Goal: Task Accomplishment & Management: Use online tool/utility

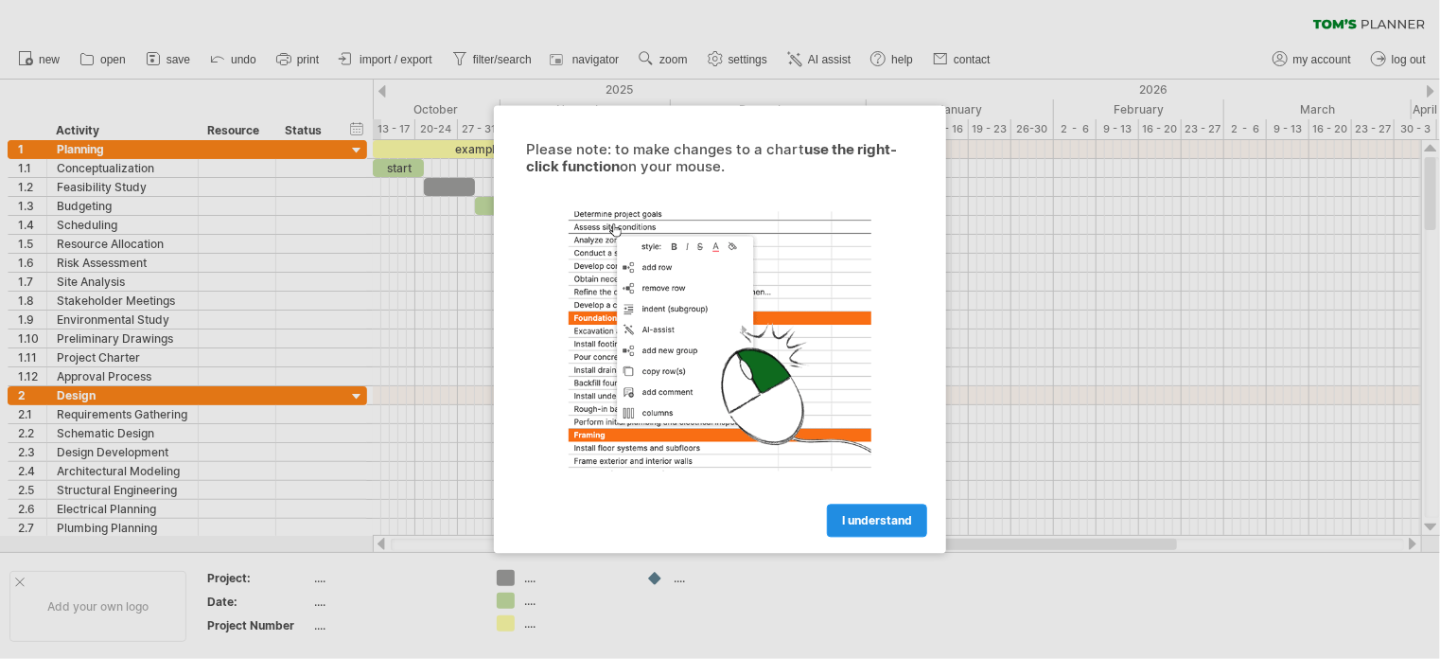
click at [900, 521] on span "I understand" at bounding box center [877, 521] width 70 height 14
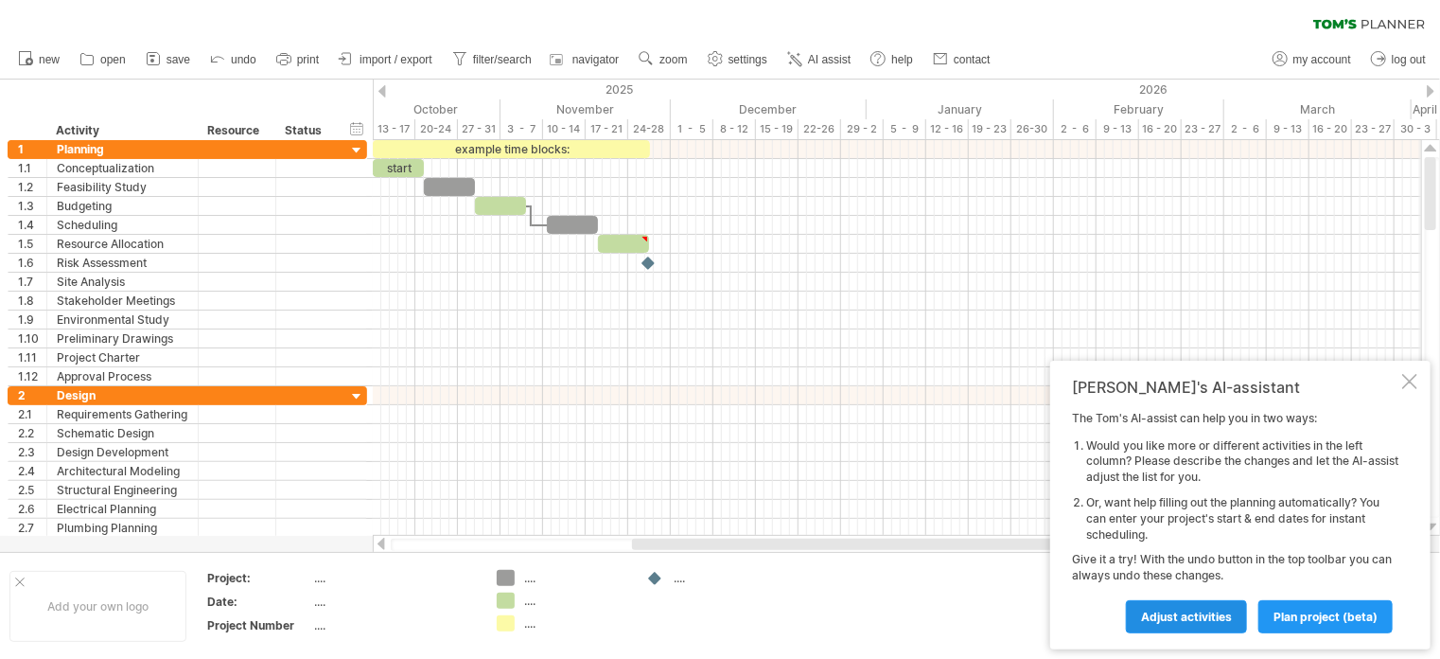
drag, startPoint x: 1366, startPoint y: 539, endPoint x: 1200, endPoint y: 611, distance: 181.4
click at [1200, 611] on div "The [PERSON_NAME]'s AI-assist can help you in two ways: Would you like more or …" at bounding box center [1235, 521] width 326 height 221
click at [1200, 611] on span "Adjust activities" at bounding box center [1186, 616] width 91 height 14
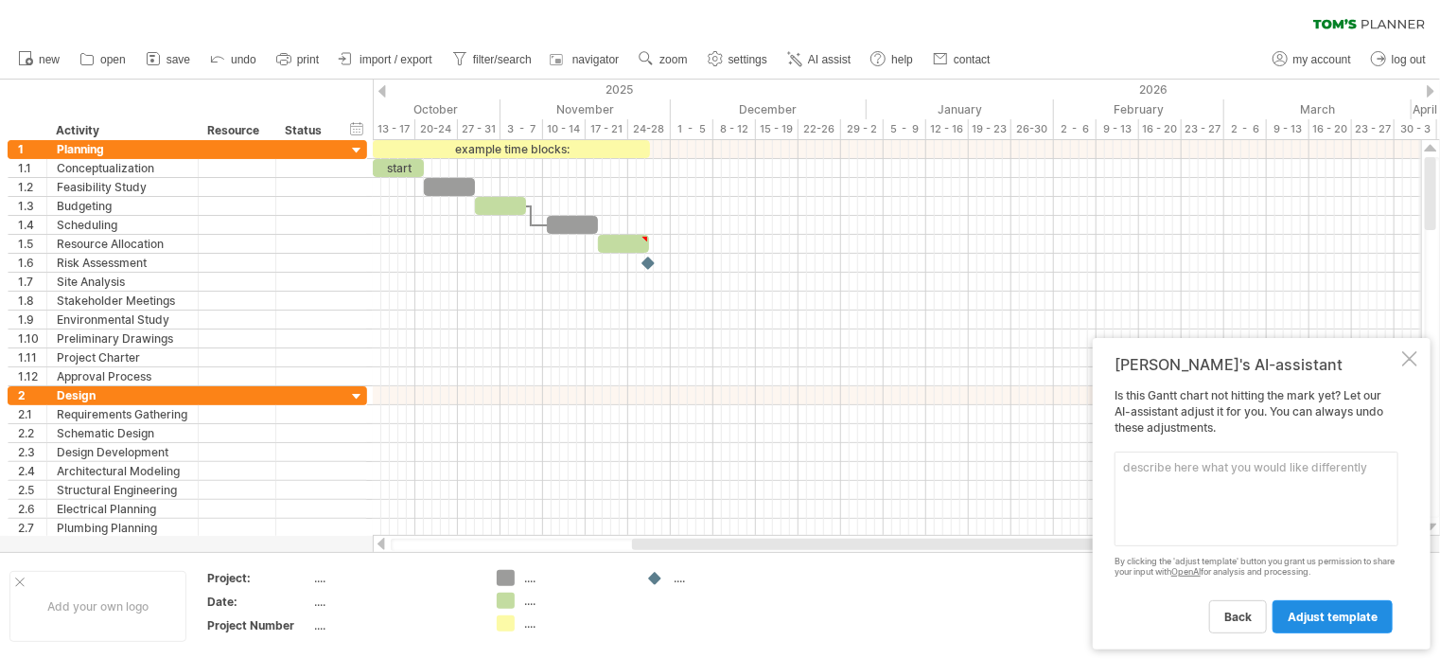
click at [1328, 619] on span "adjust template" at bounding box center [1333, 616] width 90 height 14
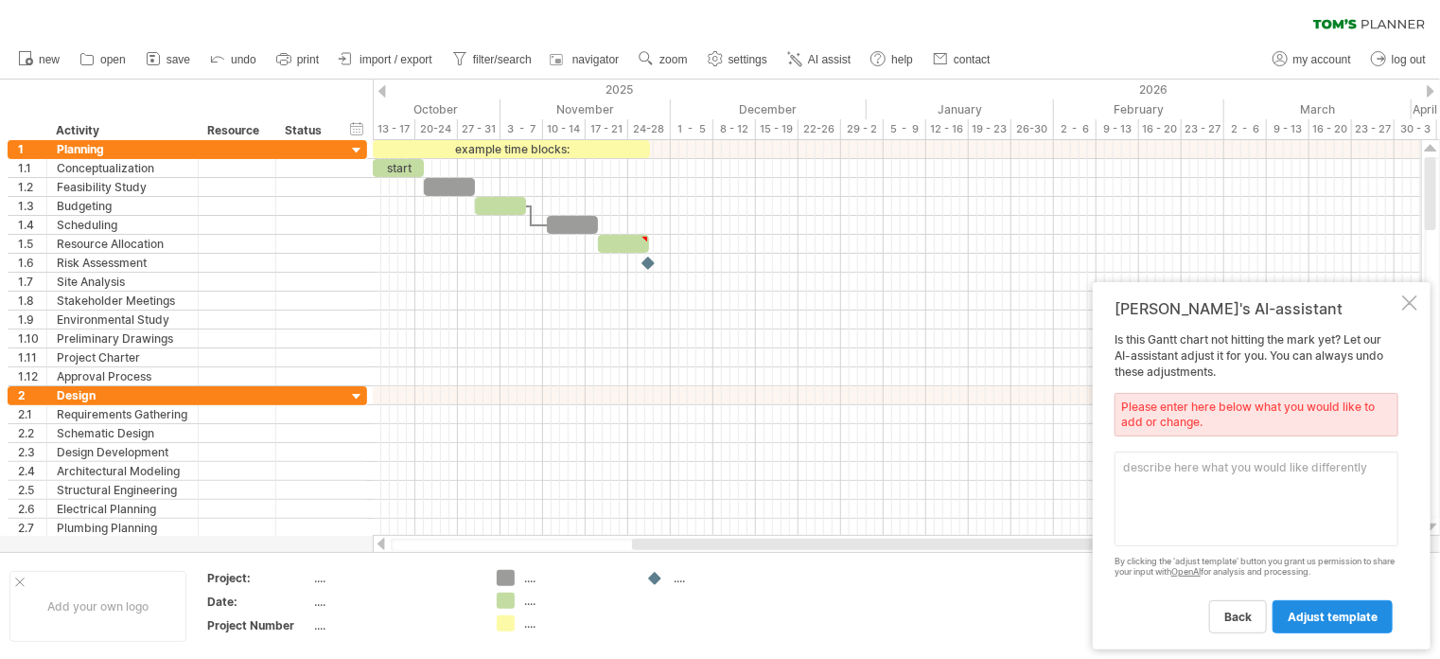
click at [1343, 616] on span "adjust template" at bounding box center [1333, 616] width 90 height 14
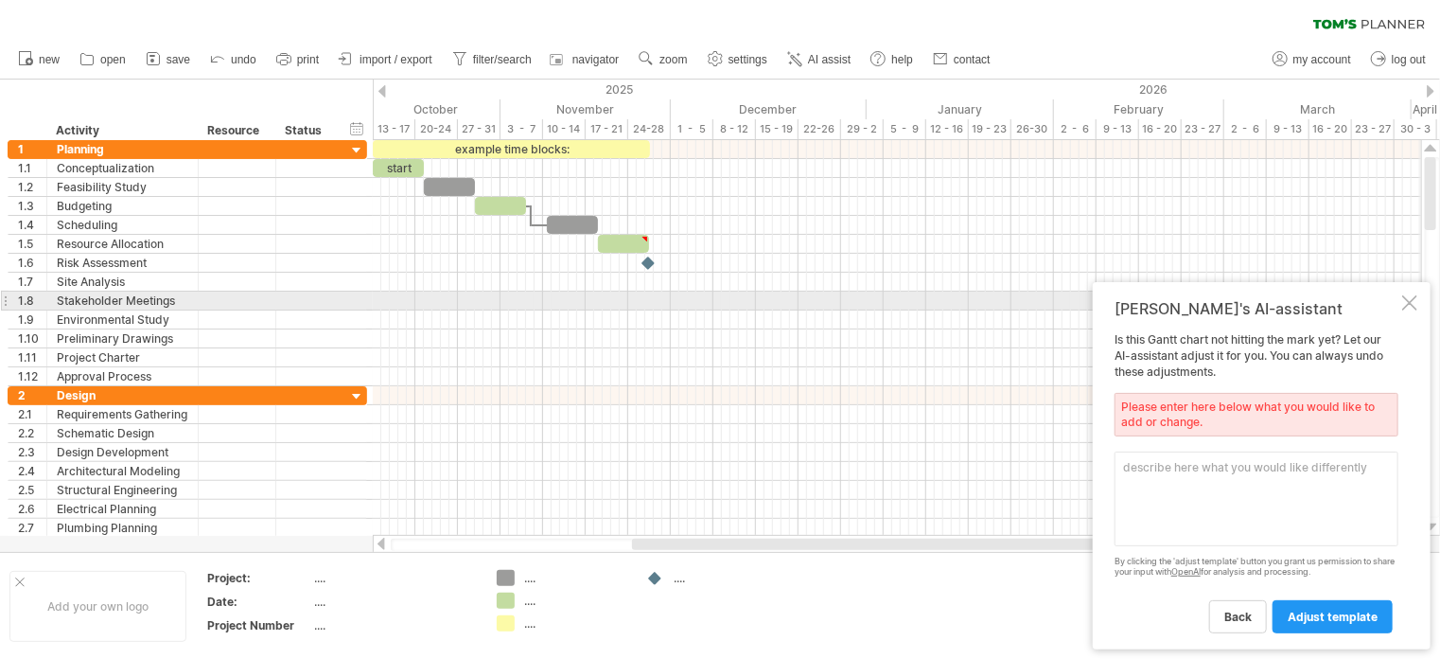
click at [1414, 302] on div at bounding box center [1409, 302] width 15 height 15
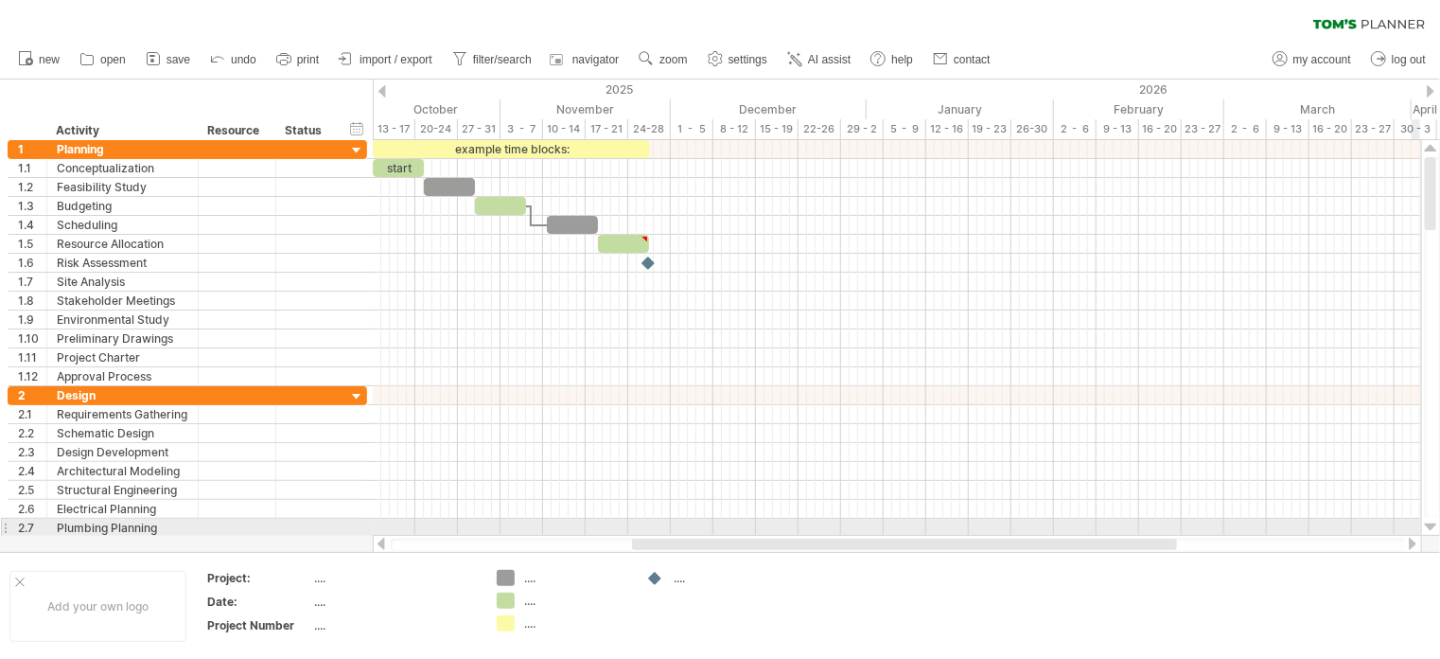
click at [1434, 525] on div at bounding box center [1431, 526] width 12 height 15
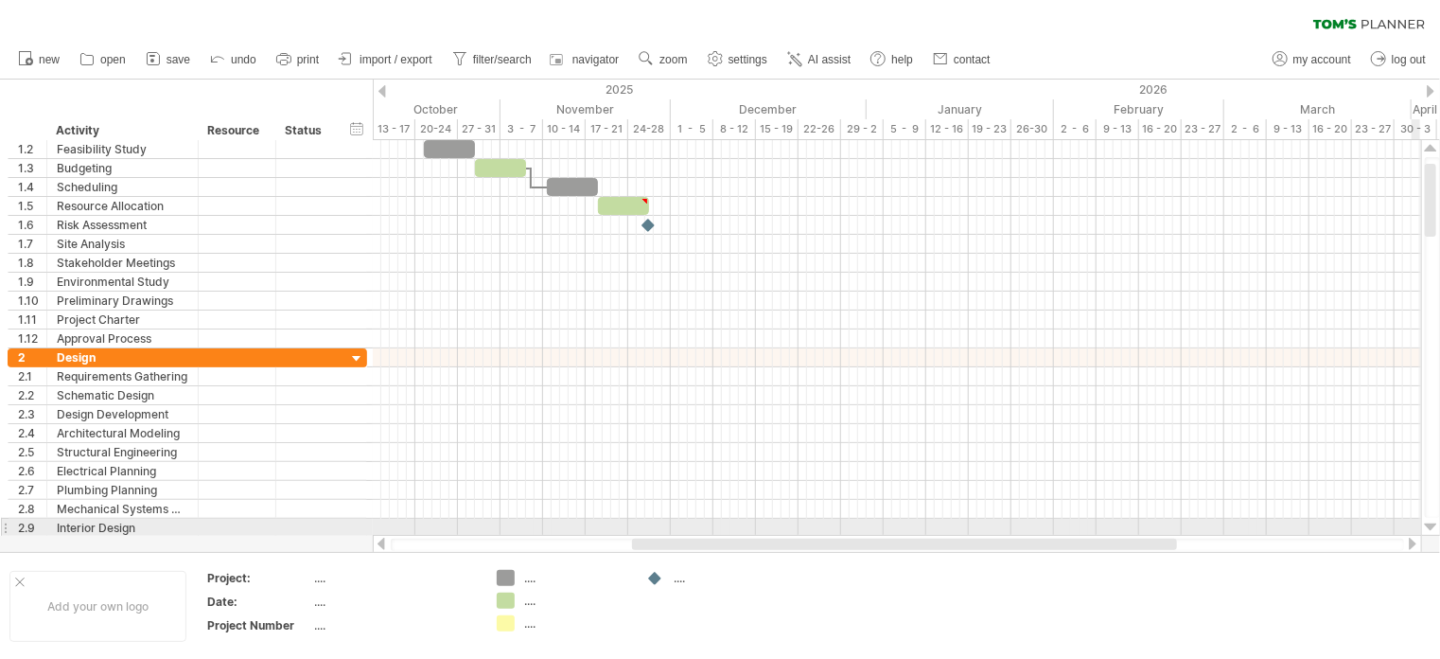
click at [1434, 525] on div at bounding box center [1431, 526] width 12 height 15
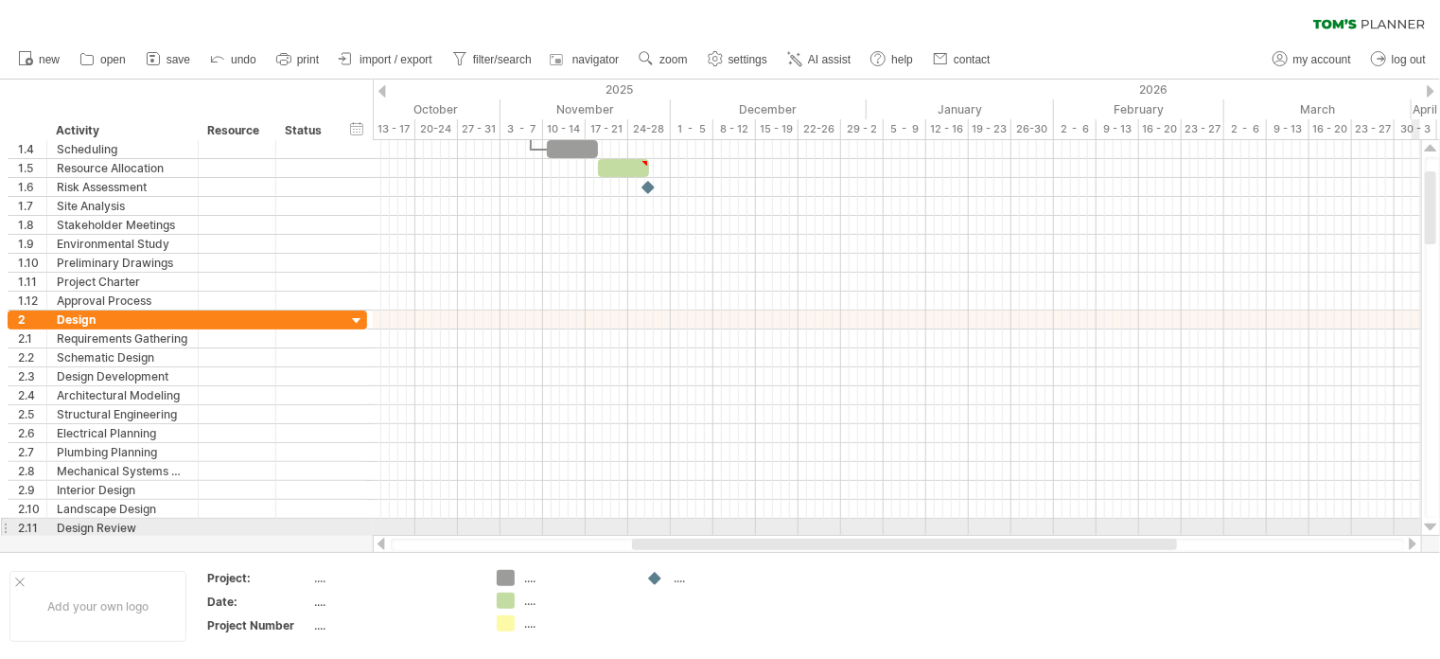
click at [1434, 525] on div at bounding box center [1431, 526] width 12 height 15
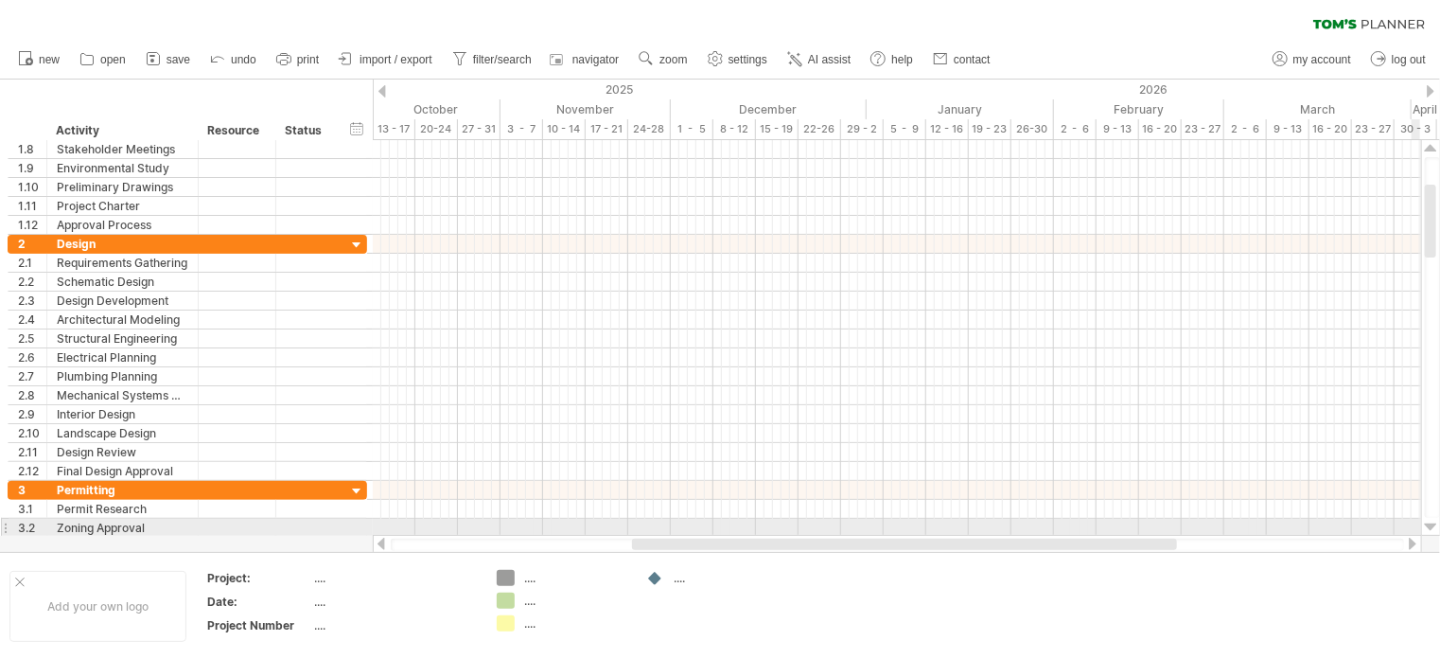
click at [1434, 525] on div at bounding box center [1431, 526] width 12 height 15
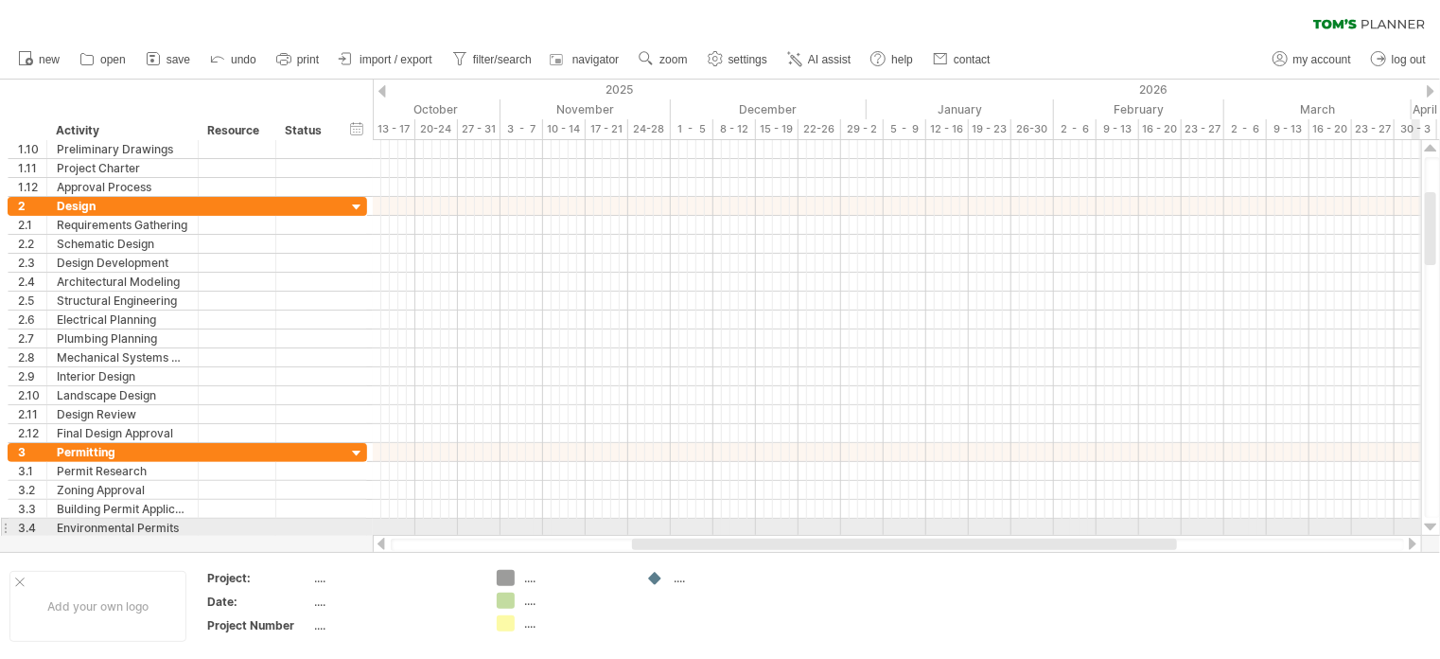
click at [1434, 525] on div at bounding box center [1431, 526] width 12 height 15
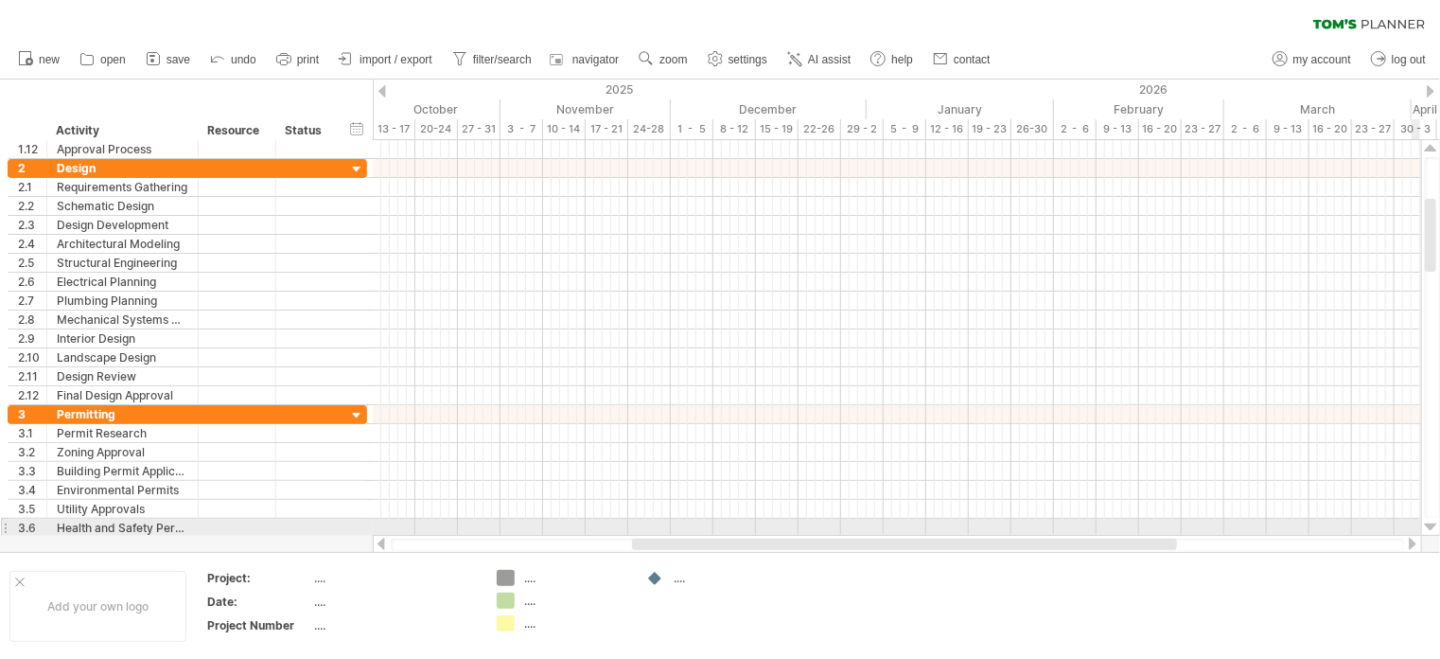
click at [1434, 525] on div at bounding box center [1431, 526] width 12 height 15
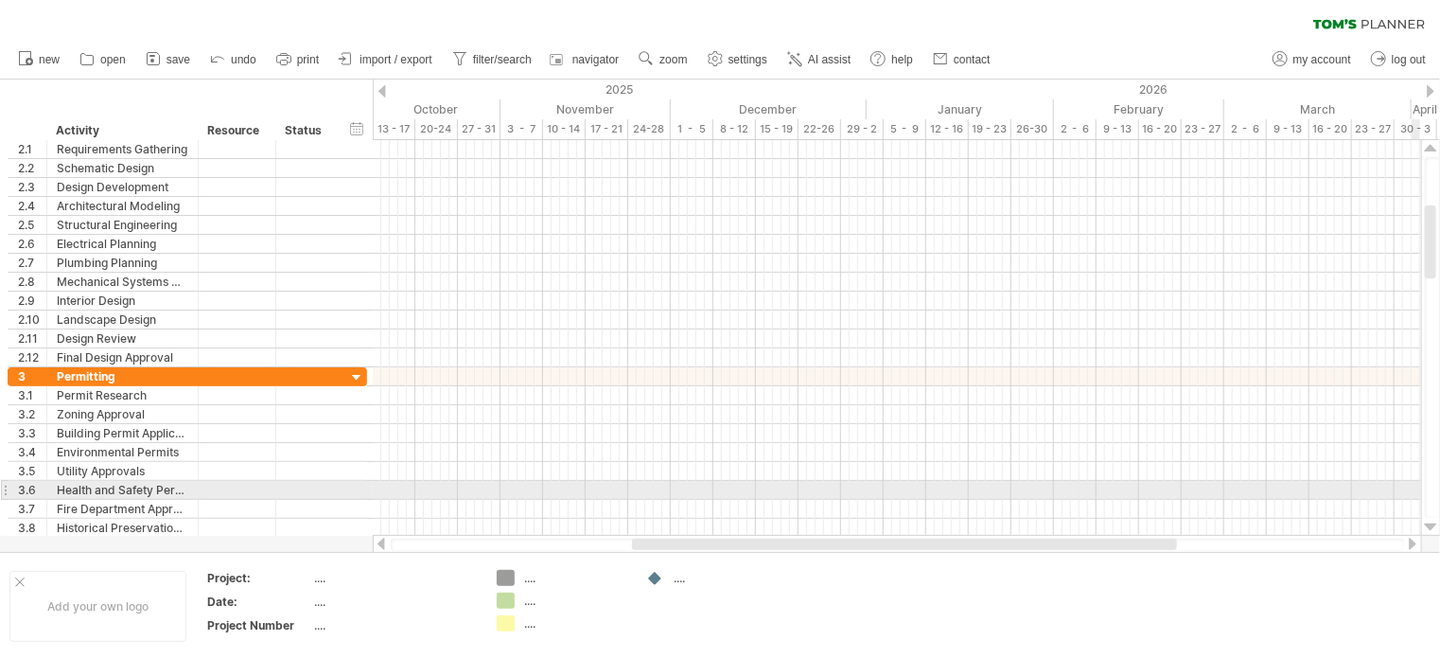
click at [1434, 525] on div at bounding box center [1431, 526] width 12 height 15
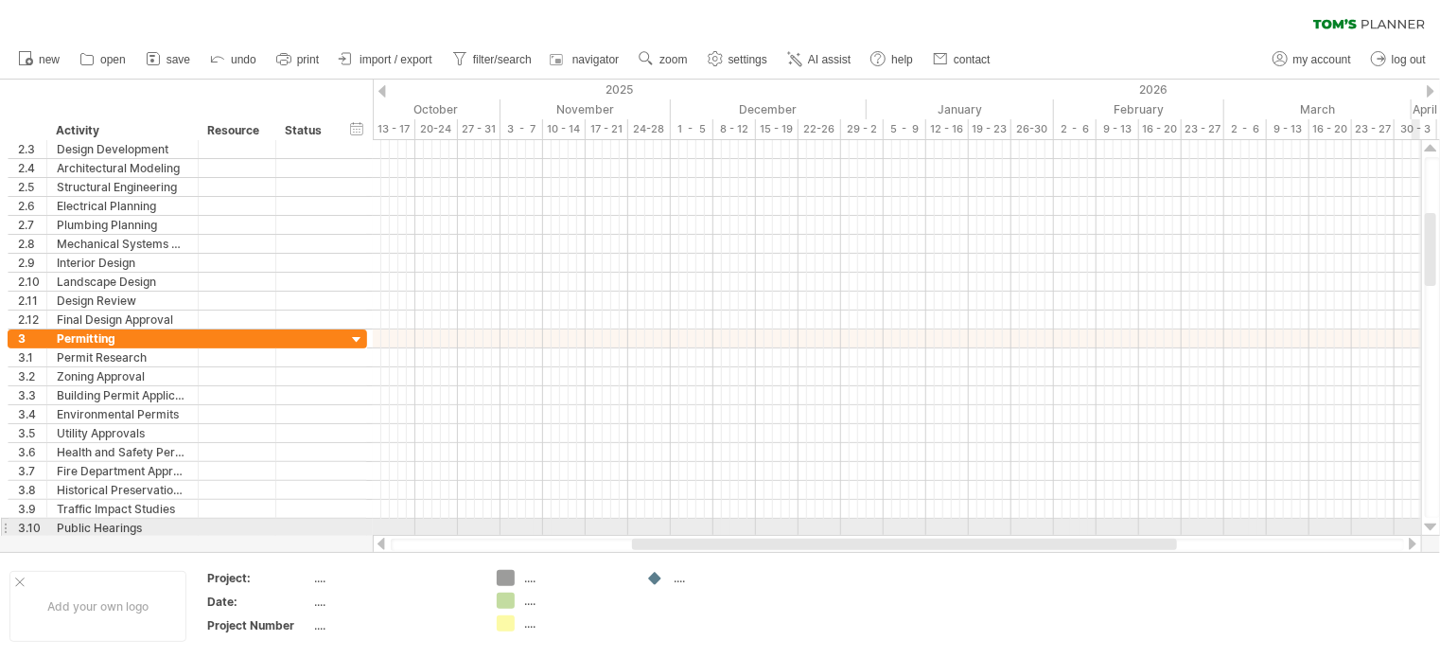
click at [1434, 525] on div at bounding box center [1431, 526] width 12 height 15
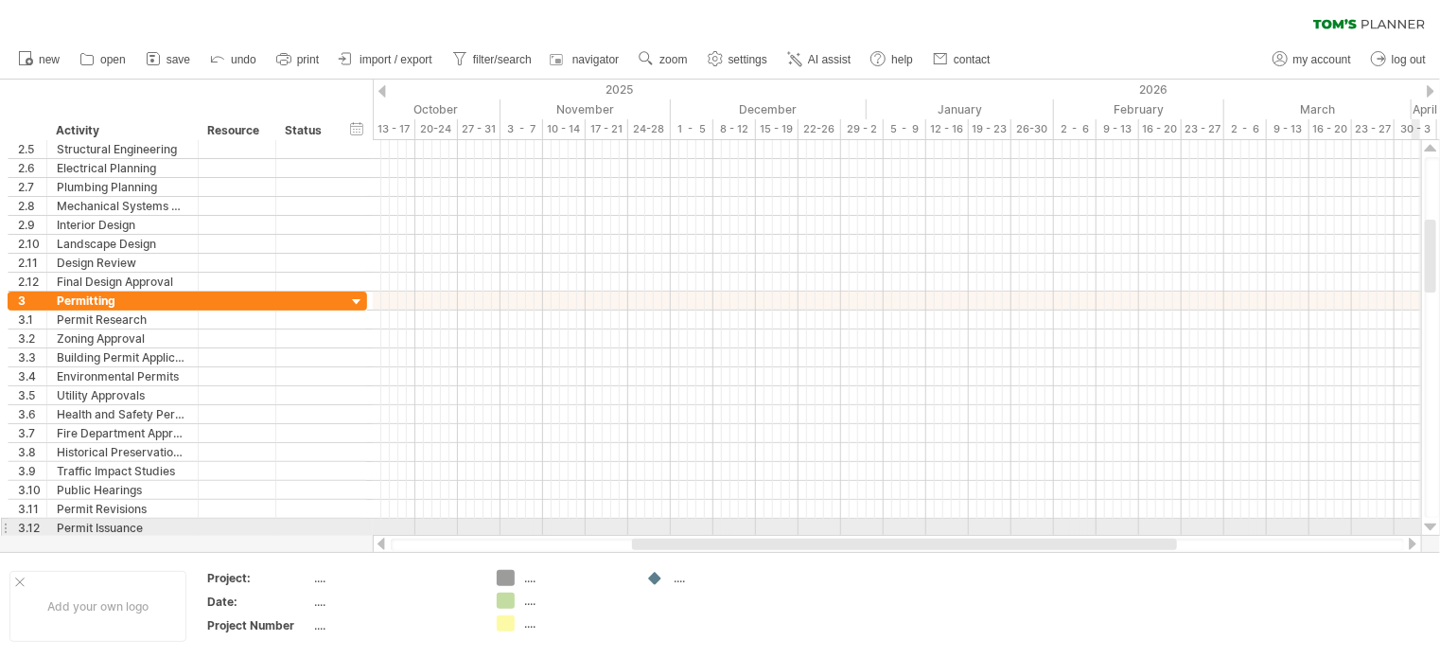
click at [1434, 525] on div at bounding box center [1431, 526] width 12 height 15
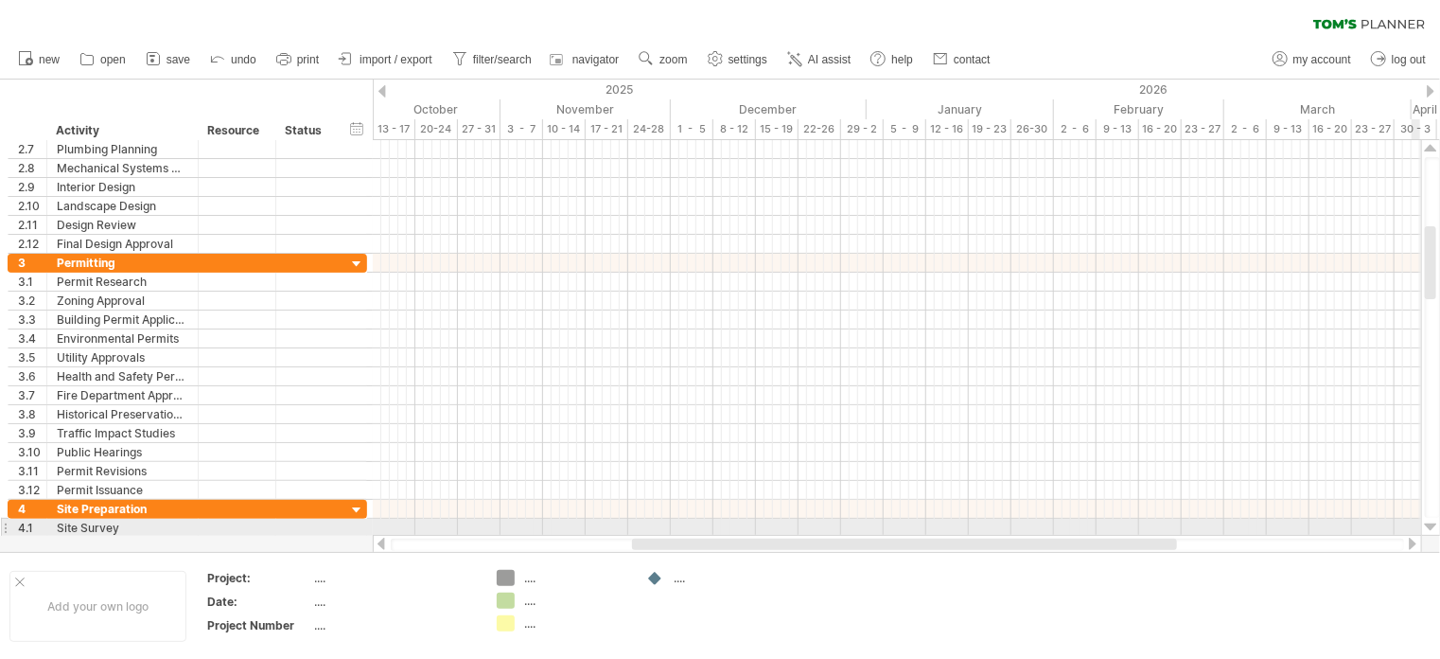
click at [1434, 525] on div at bounding box center [1431, 526] width 12 height 15
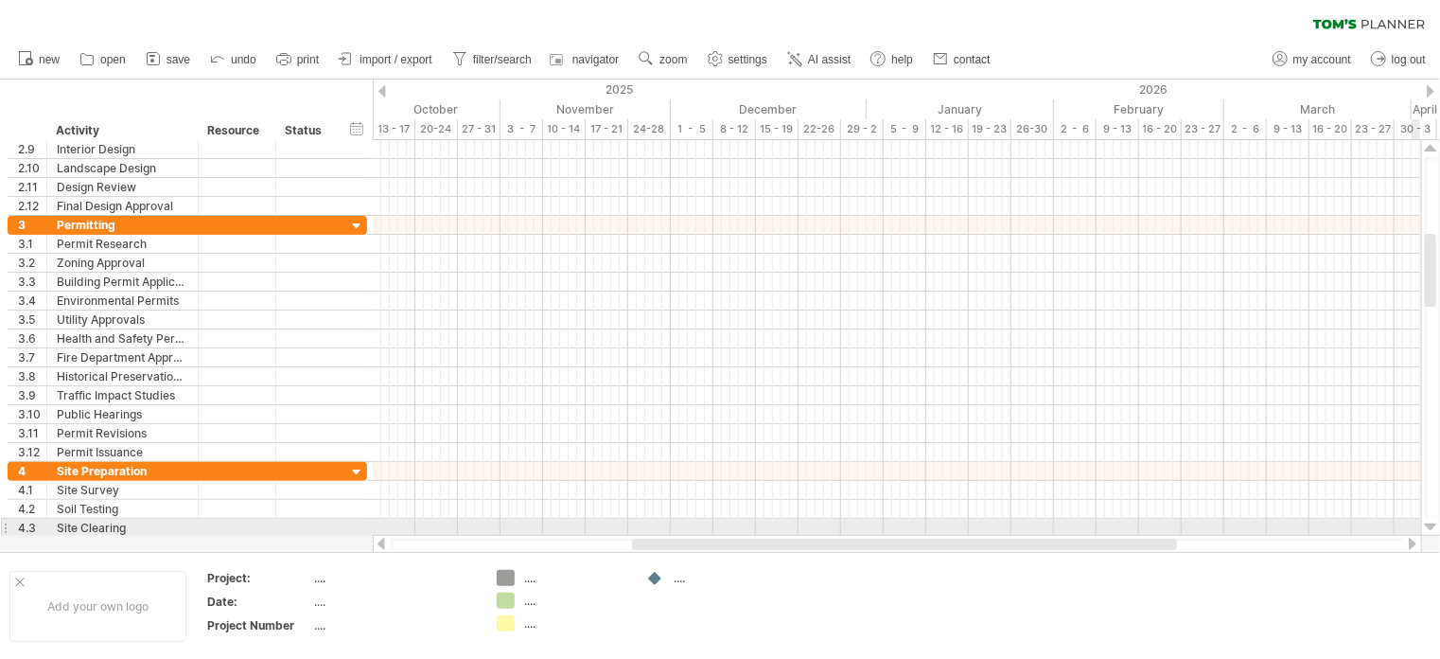
click at [1434, 525] on div at bounding box center [1431, 526] width 12 height 15
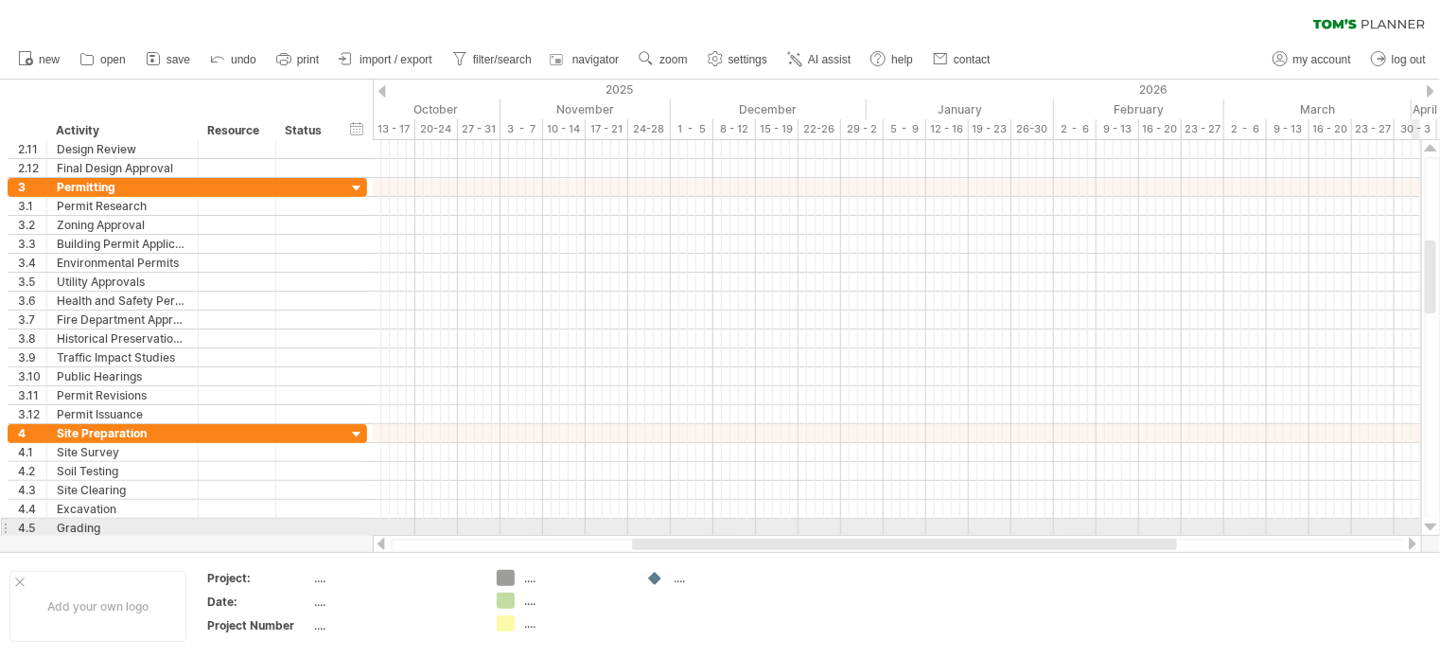
click at [1434, 525] on div at bounding box center [1431, 526] width 12 height 15
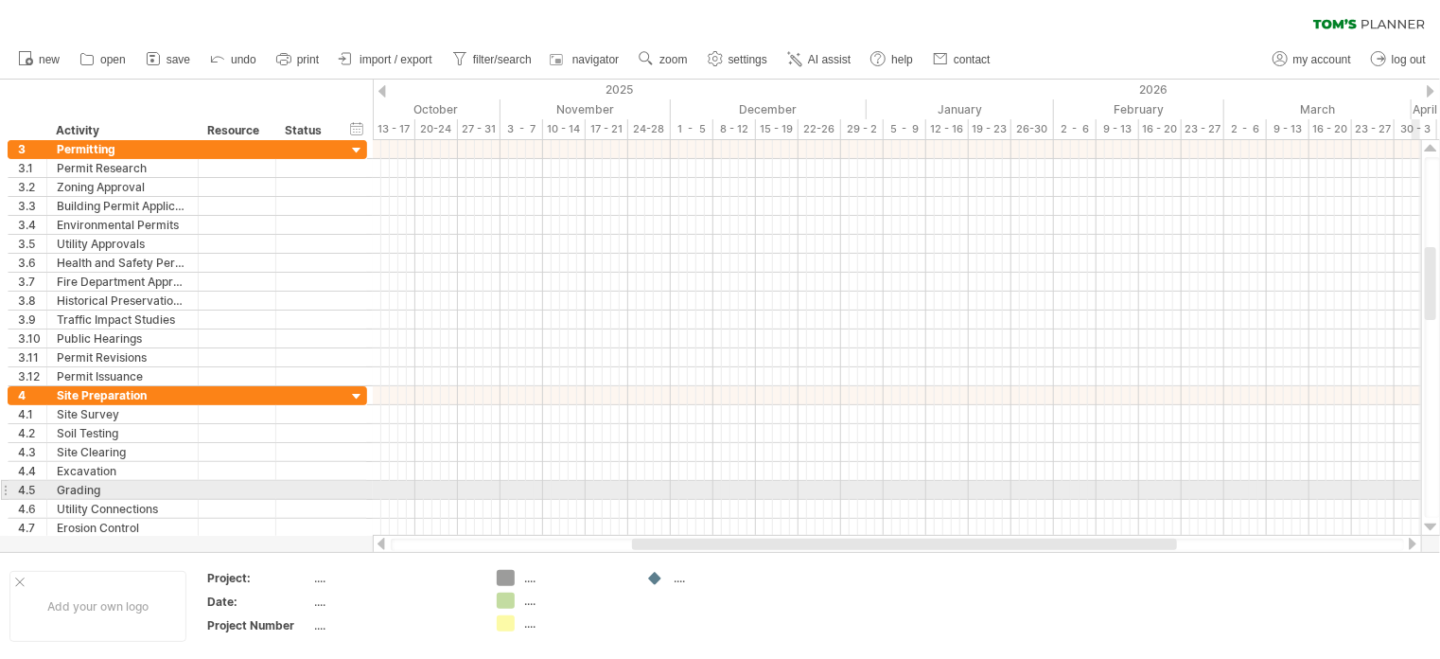
click at [1434, 525] on div at bounding box center [1431, 526] width 12 height 15
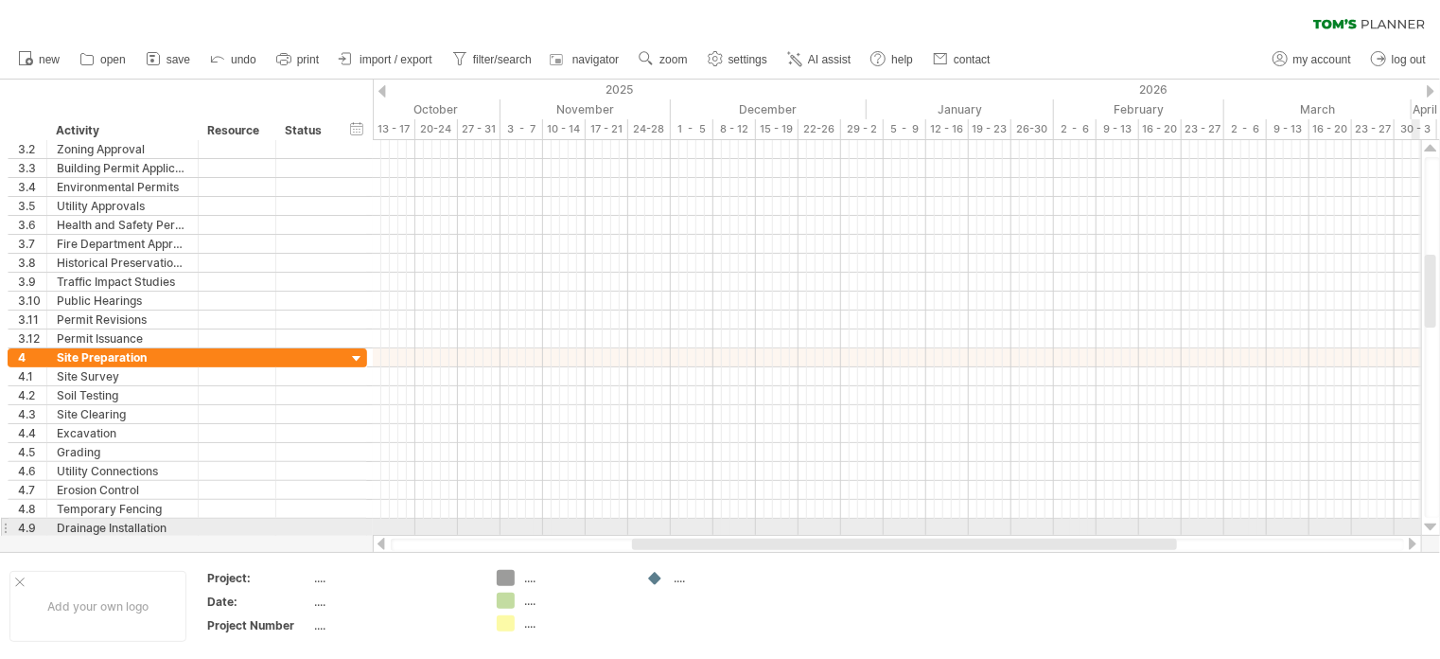
click at [1434, 525] on div at bounding box center [1431, 526] width 12 height 15
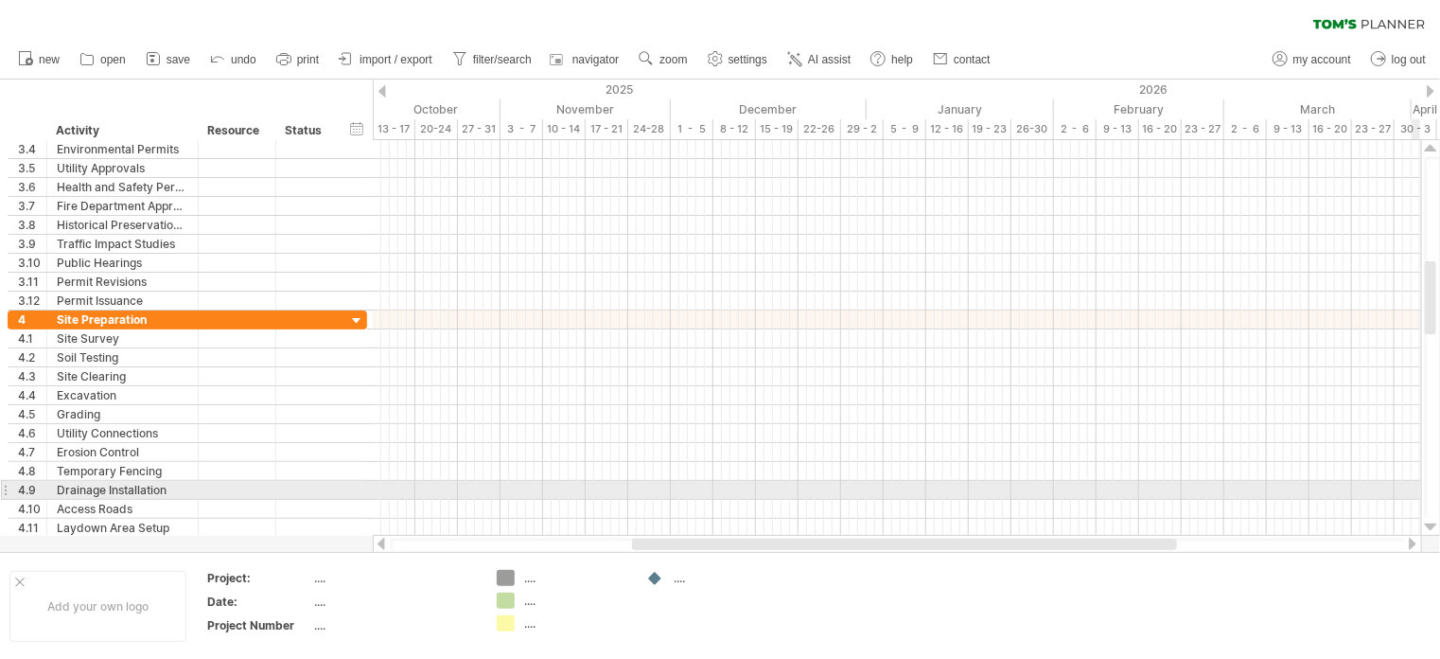
click at [1434, 525] on div at bounding box center [1431, 526] width 12 height 15
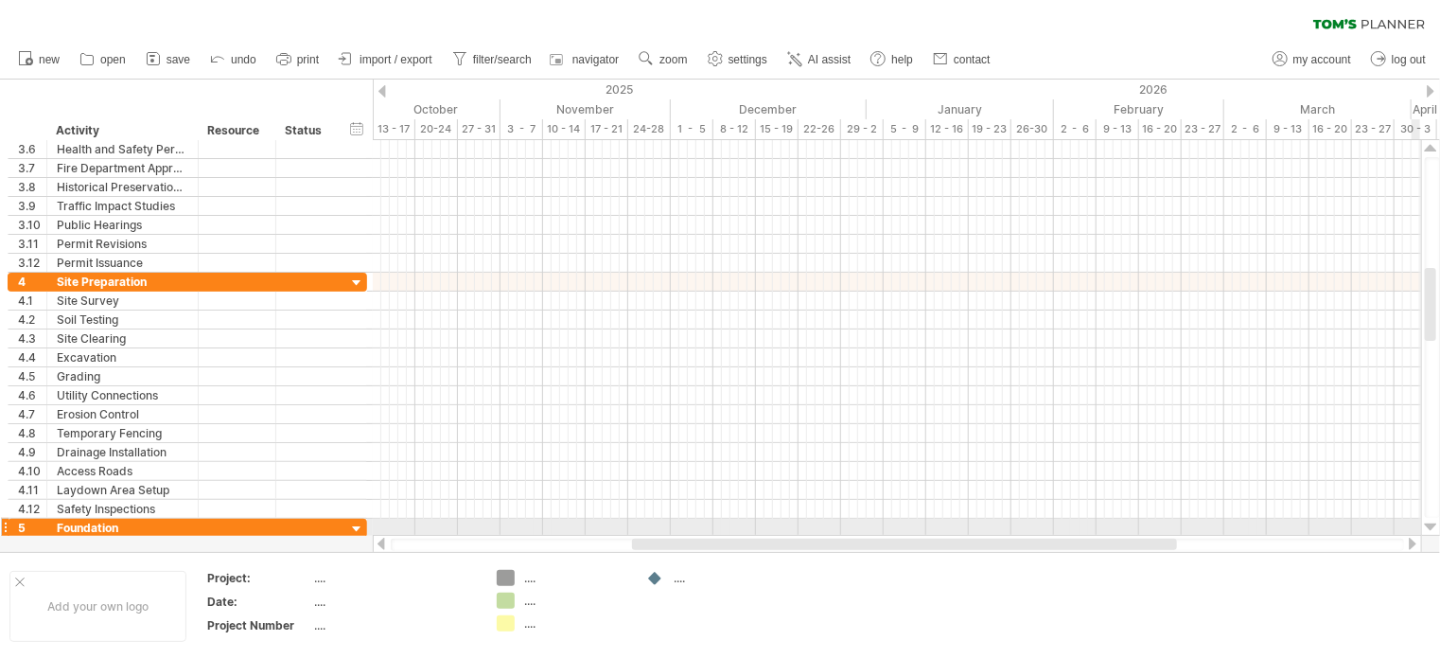
click at [1434, 525] on div at bounding box center [1431, 526] width 12 height 15
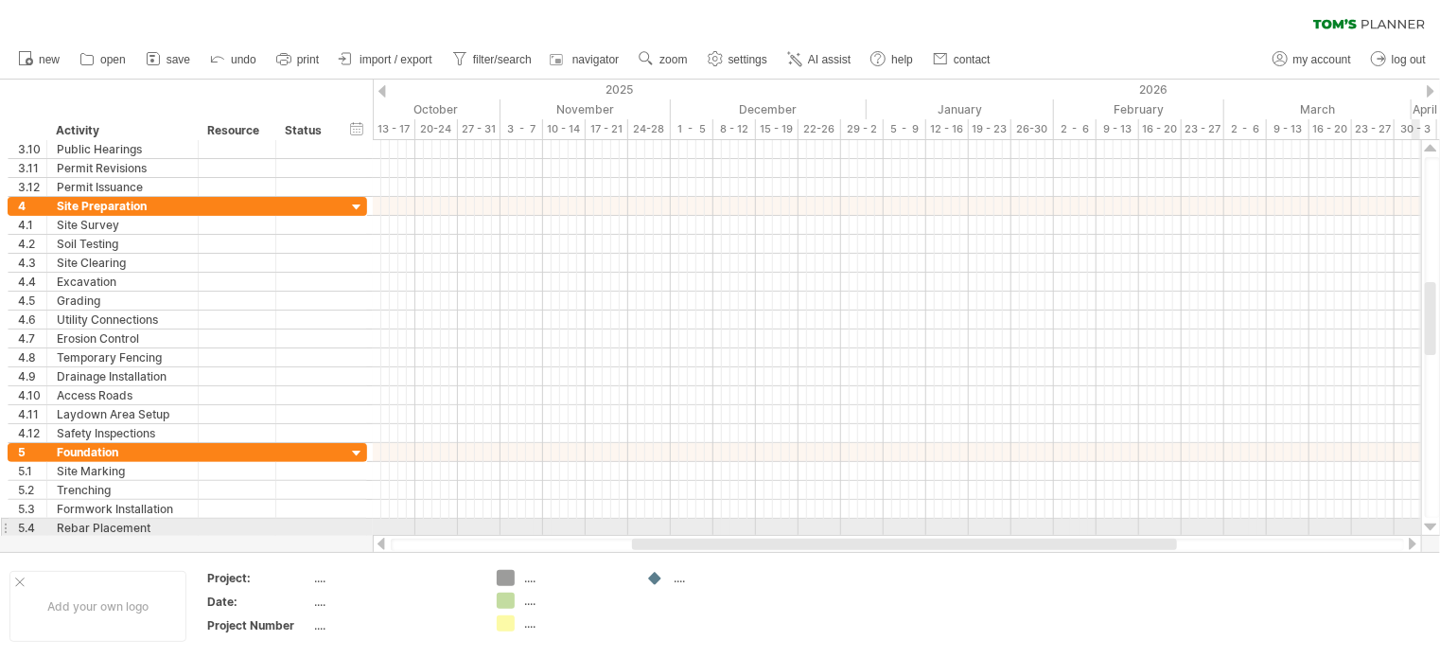
click at [1434, 525] on div at bounding box center [1431, 526] width 12 height 15
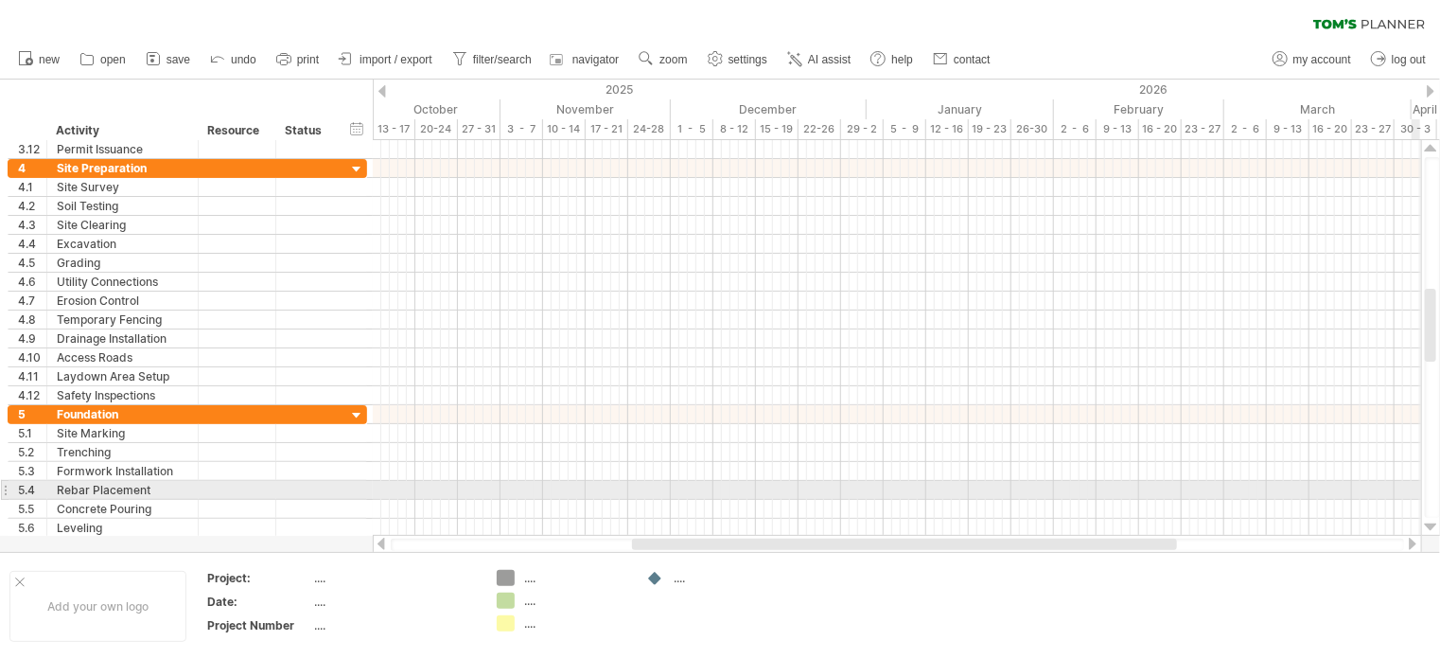
click at [1434, 525] on div at bounding box center [1431, 526] width 12 height 15
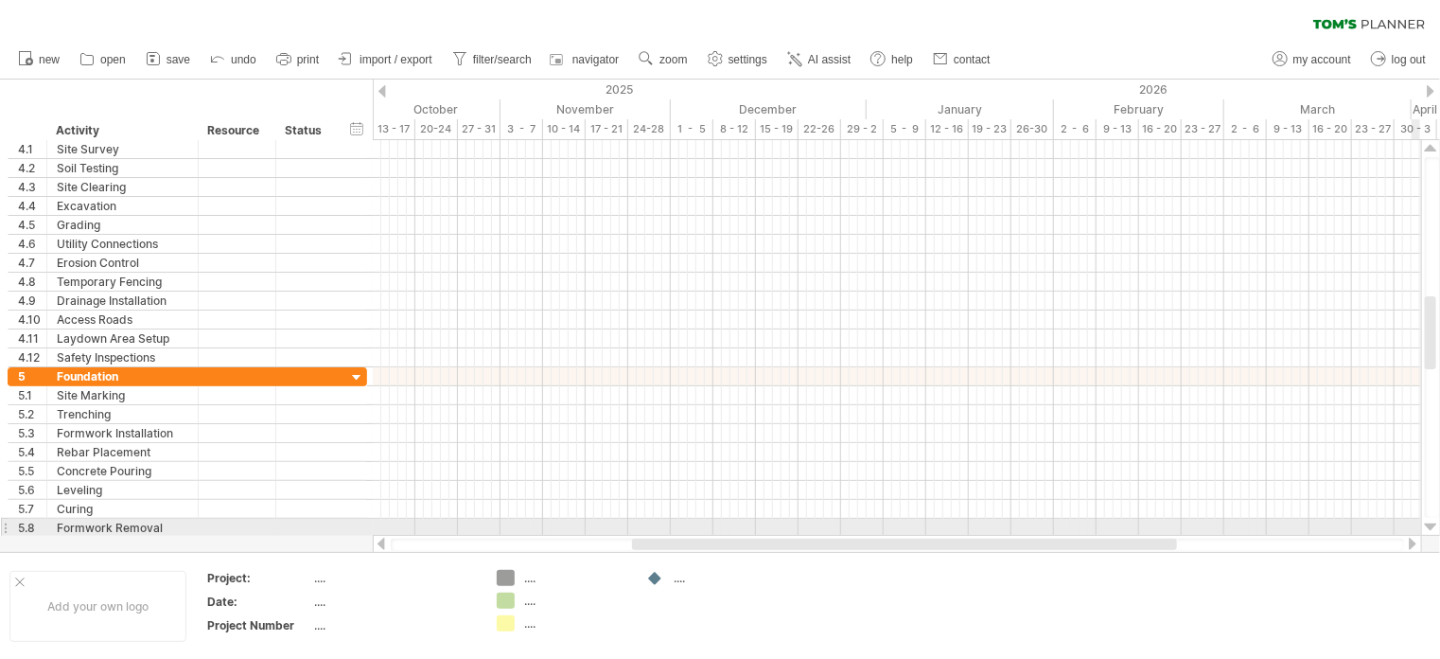
click at [1434, 525] on div at bounding box center [1431, 526] width 12 height 15
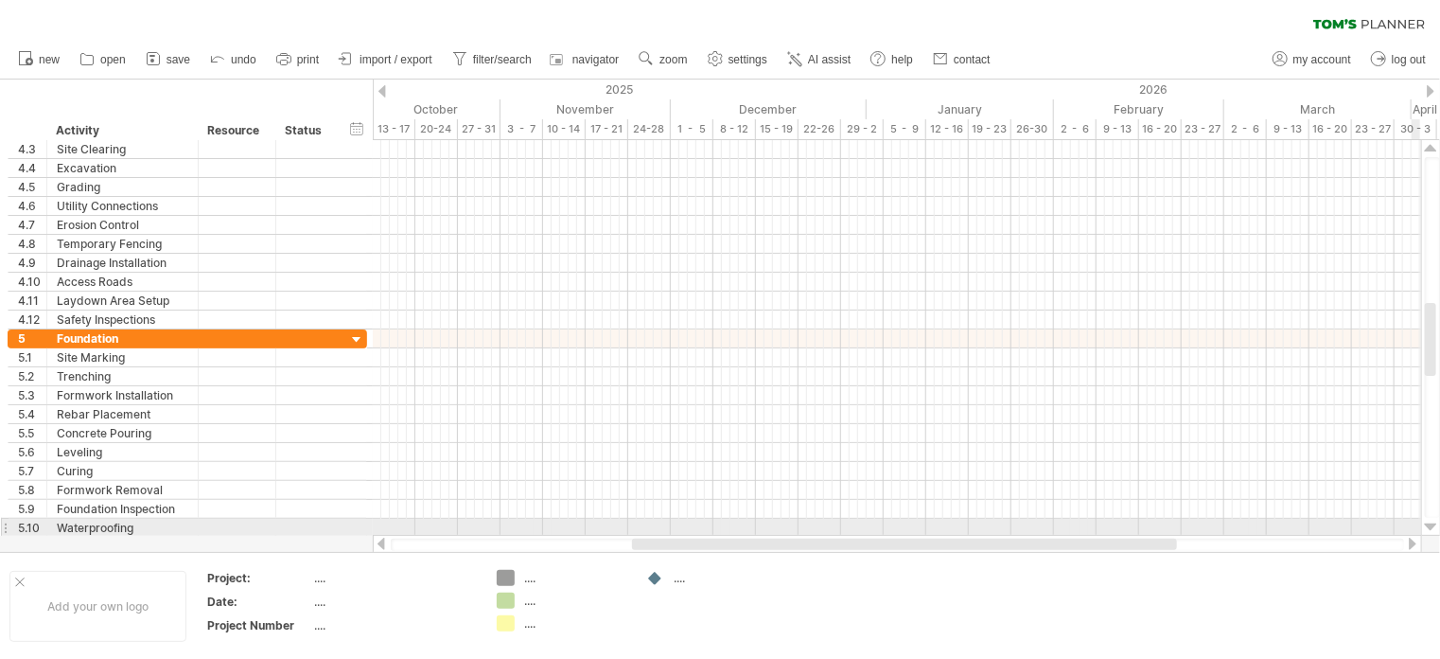
click at [1434, 525] on div at bounding box center [1431, 526] width 12 height 15
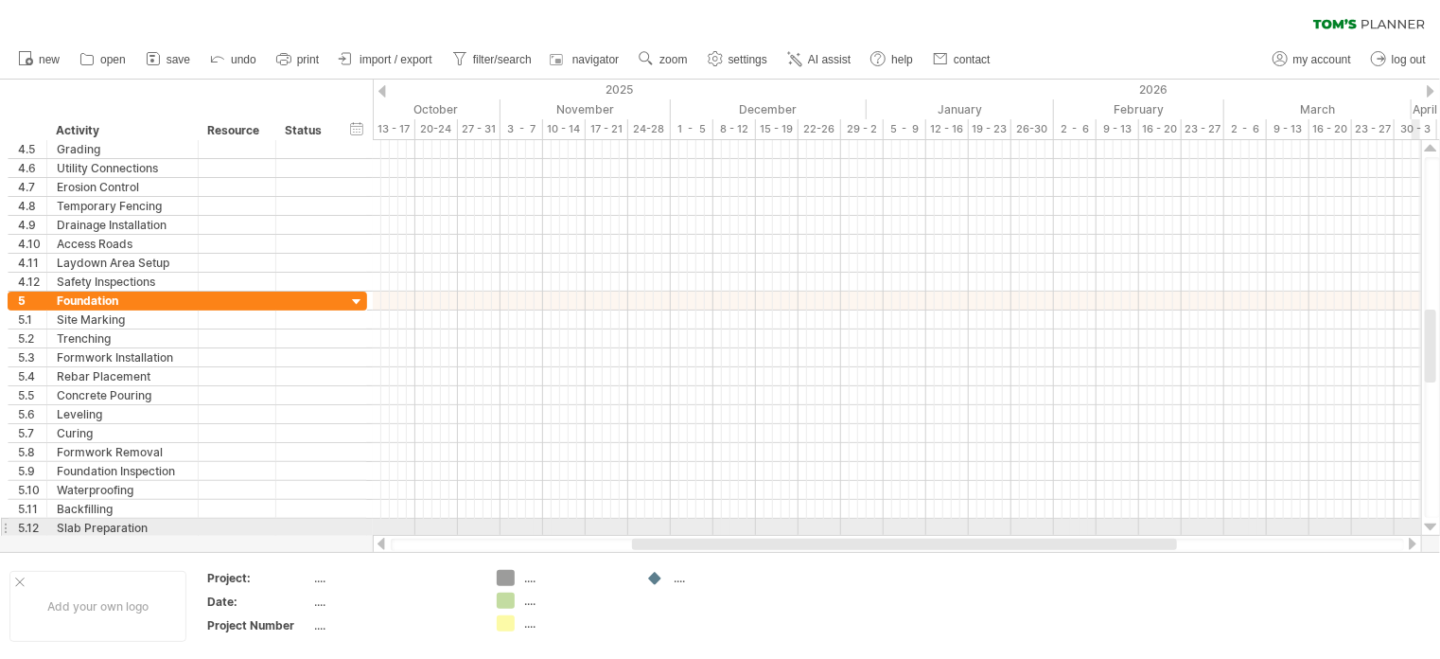
click at [1434, 525] on div at bounding box center [1431, 526] width 12 height 15
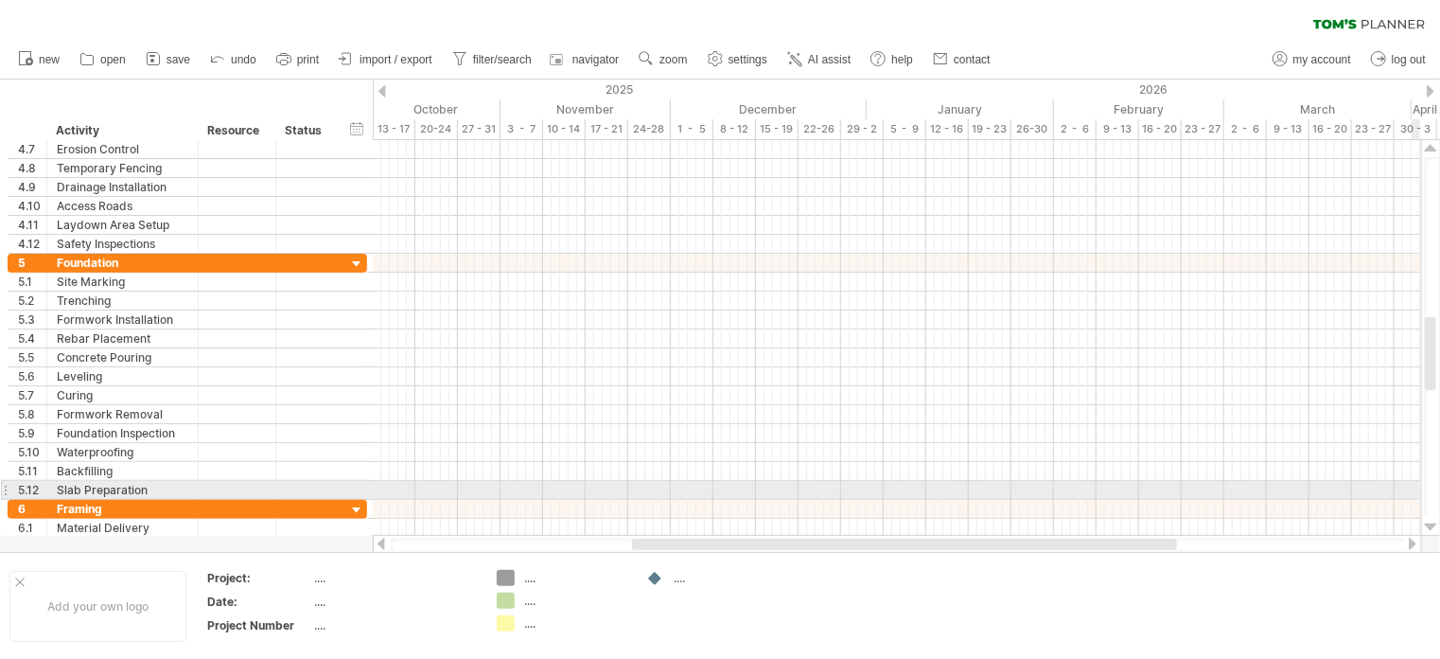
click at [1434, 525] on div at bounding box center [1431, 526] width 12 height 15
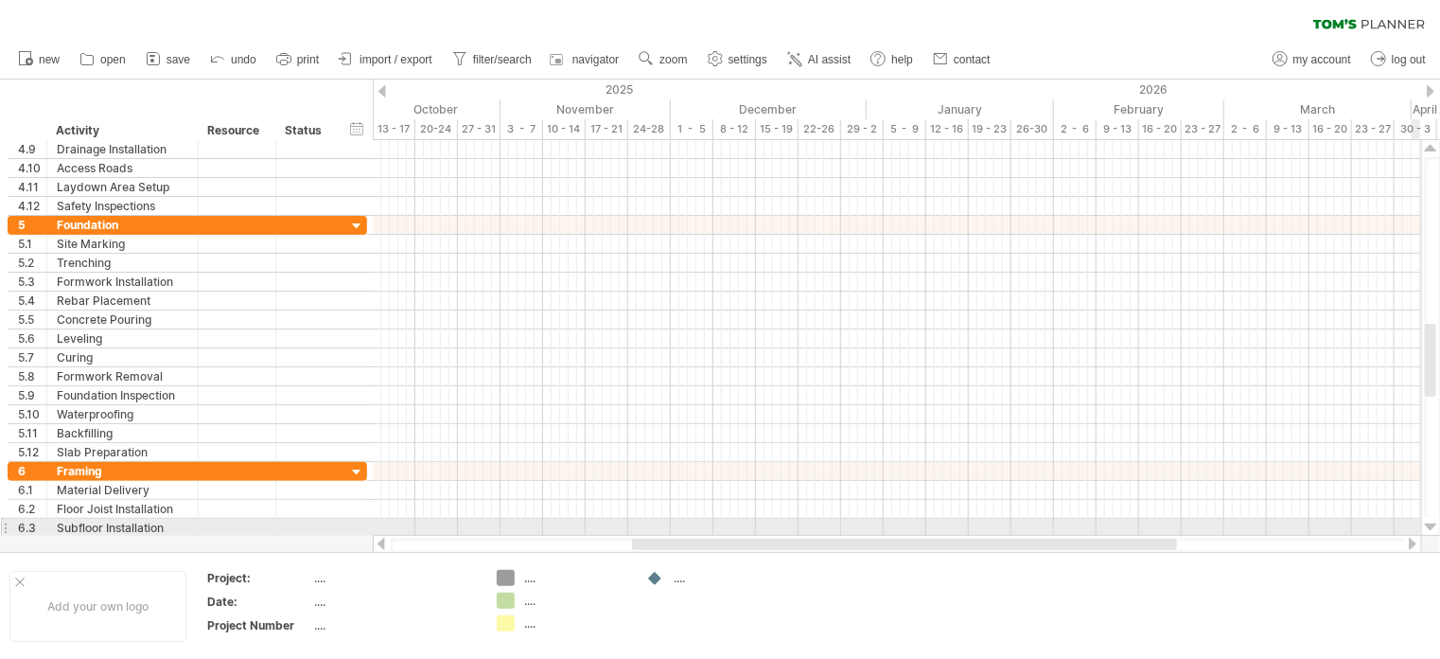
click at [1434, 525] on div at bounding box center [1431, 526] width 12 height 15
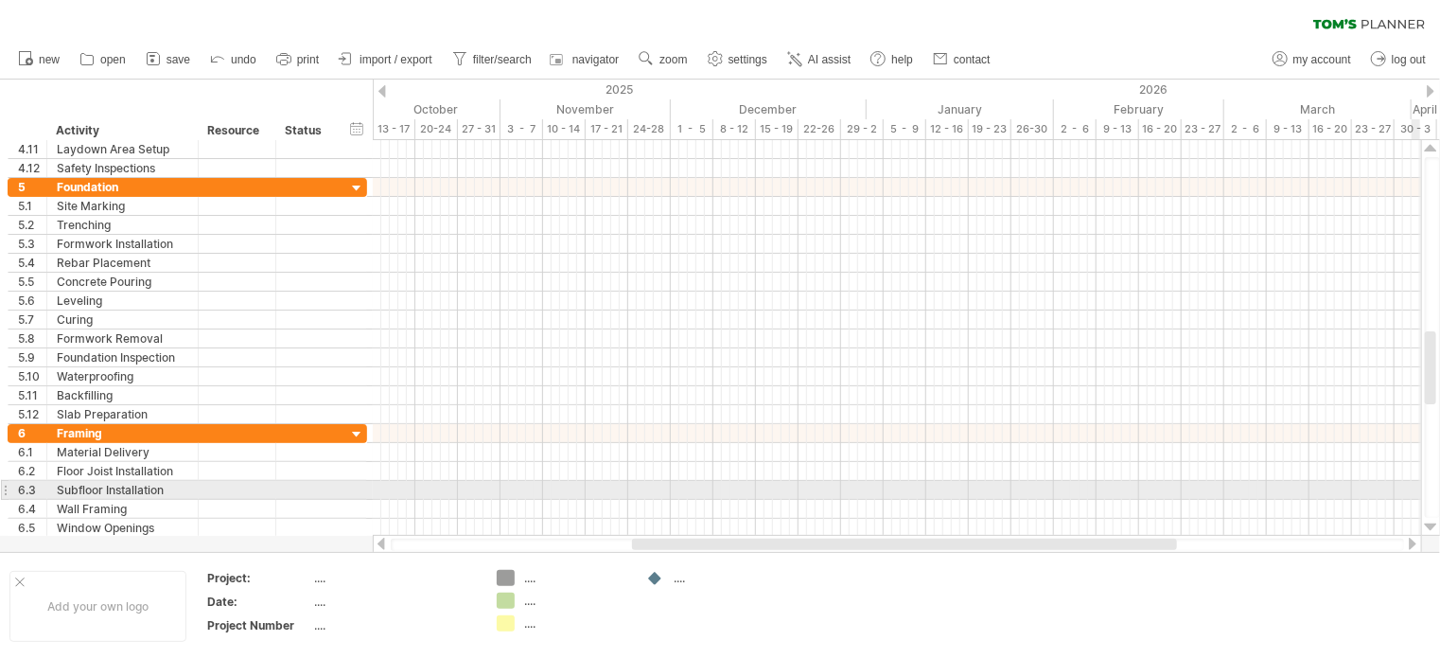
click at [1434, 525] on div at bounding box center [1431, 526] width 12 height 15
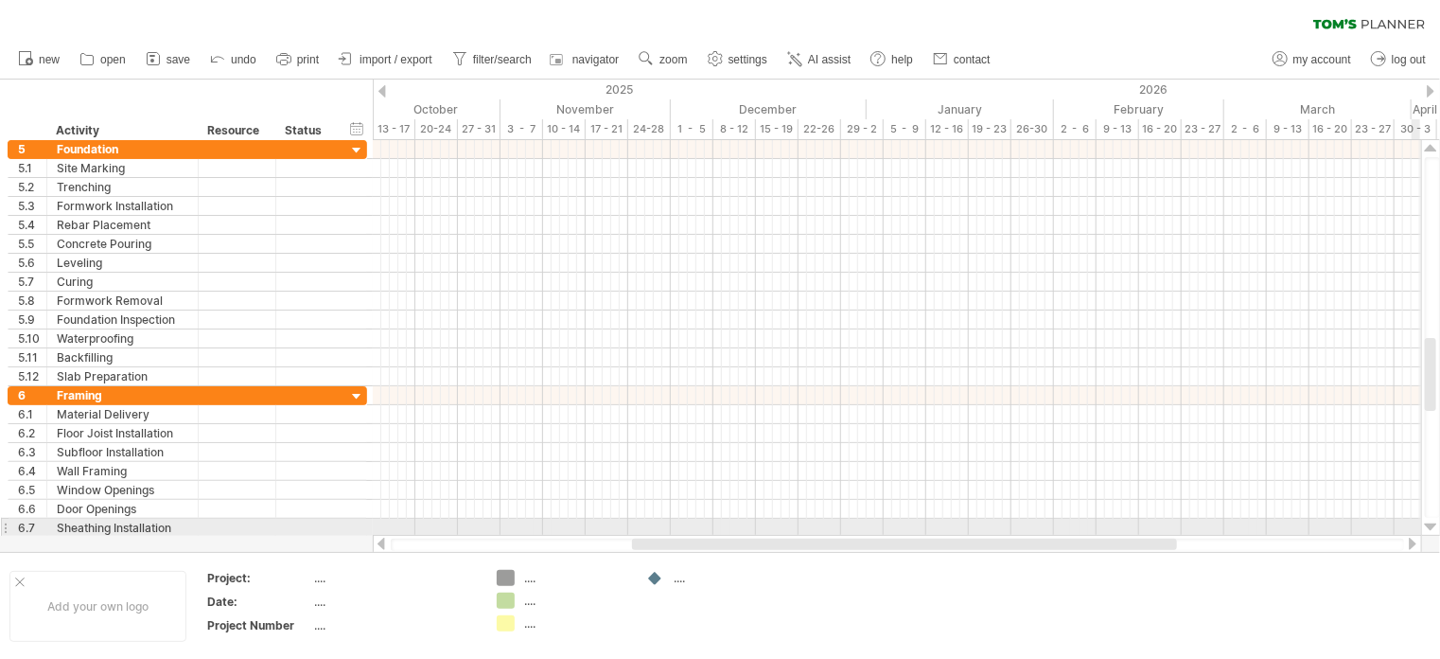
click at [1434, 525] on div at bounding box center [1431, 526] width 12 height 15
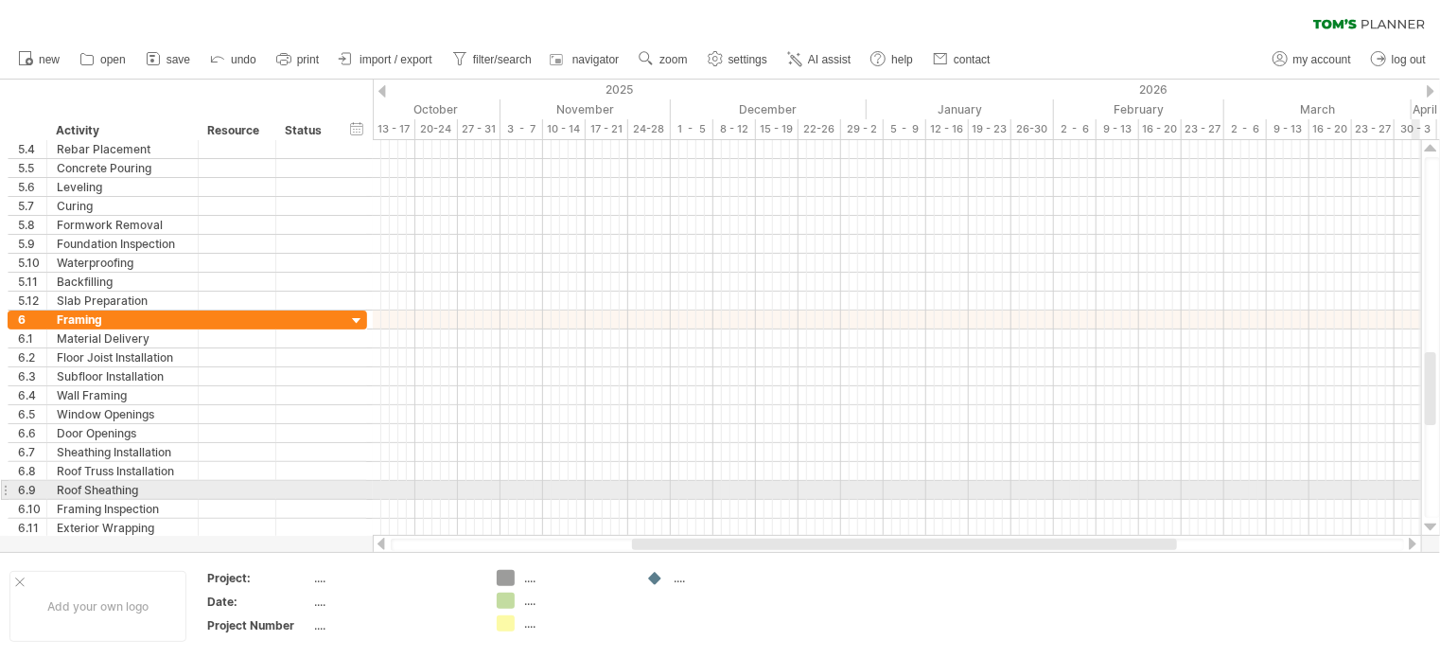
click at [1434, 525] on div at bounding box center [1431, 526] width 12 height 15
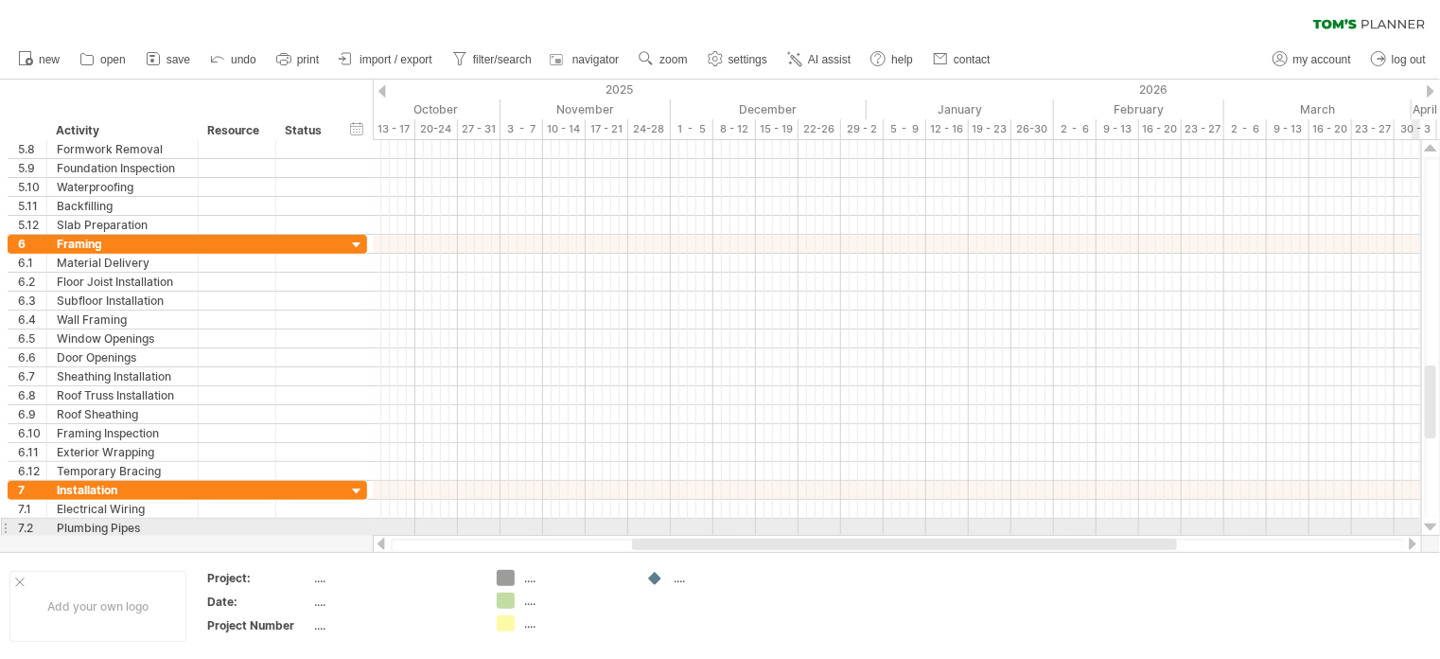
click at [1434, 525] on div at bounding box center [1431, 526] width 12 height 15
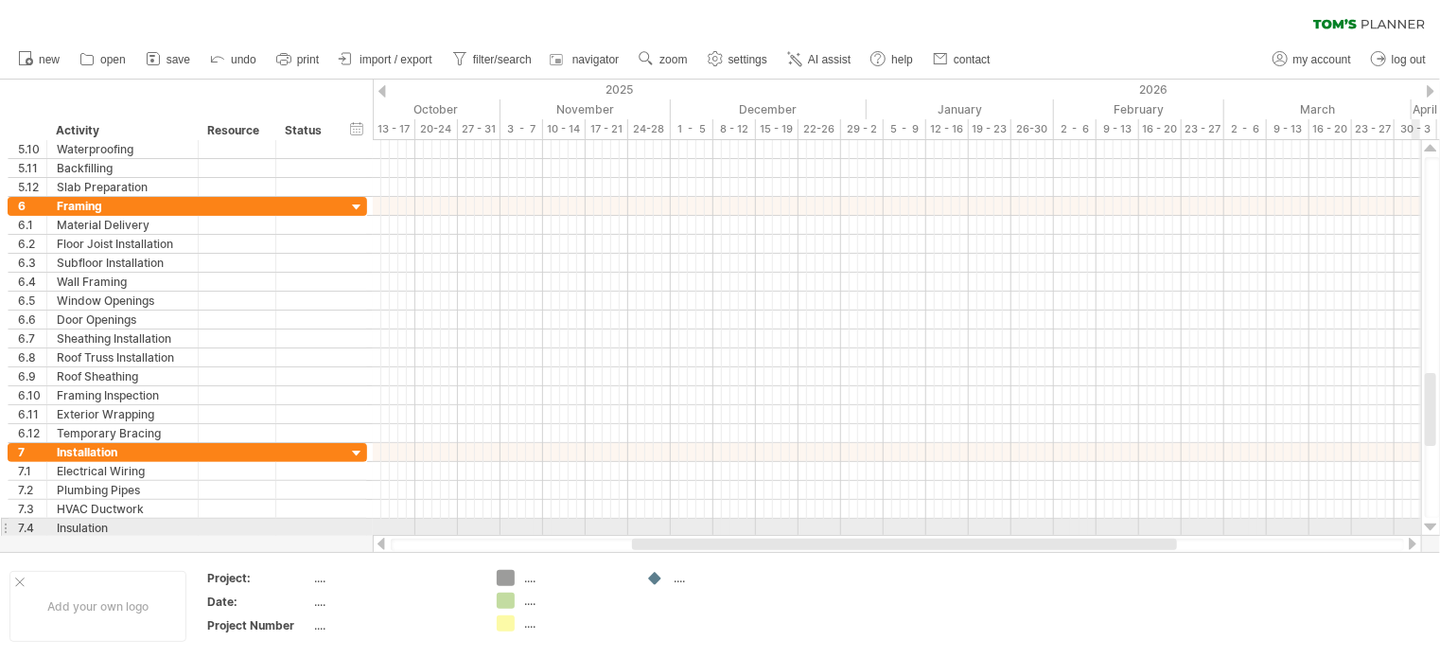
click at [1434, 525] on div at bounding box center [1431, 526] width 12 height 15
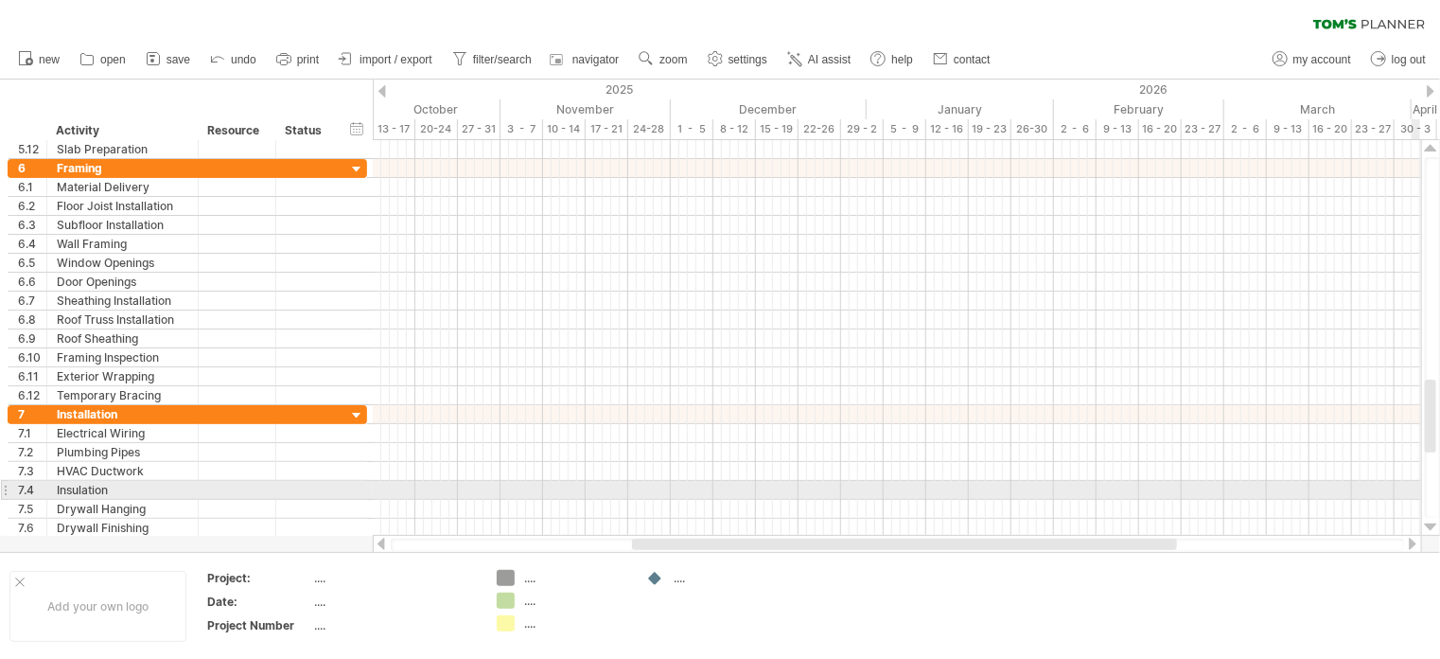
click at [1434, 525] on div at bounding box center [1431, 526] width 12 height 15
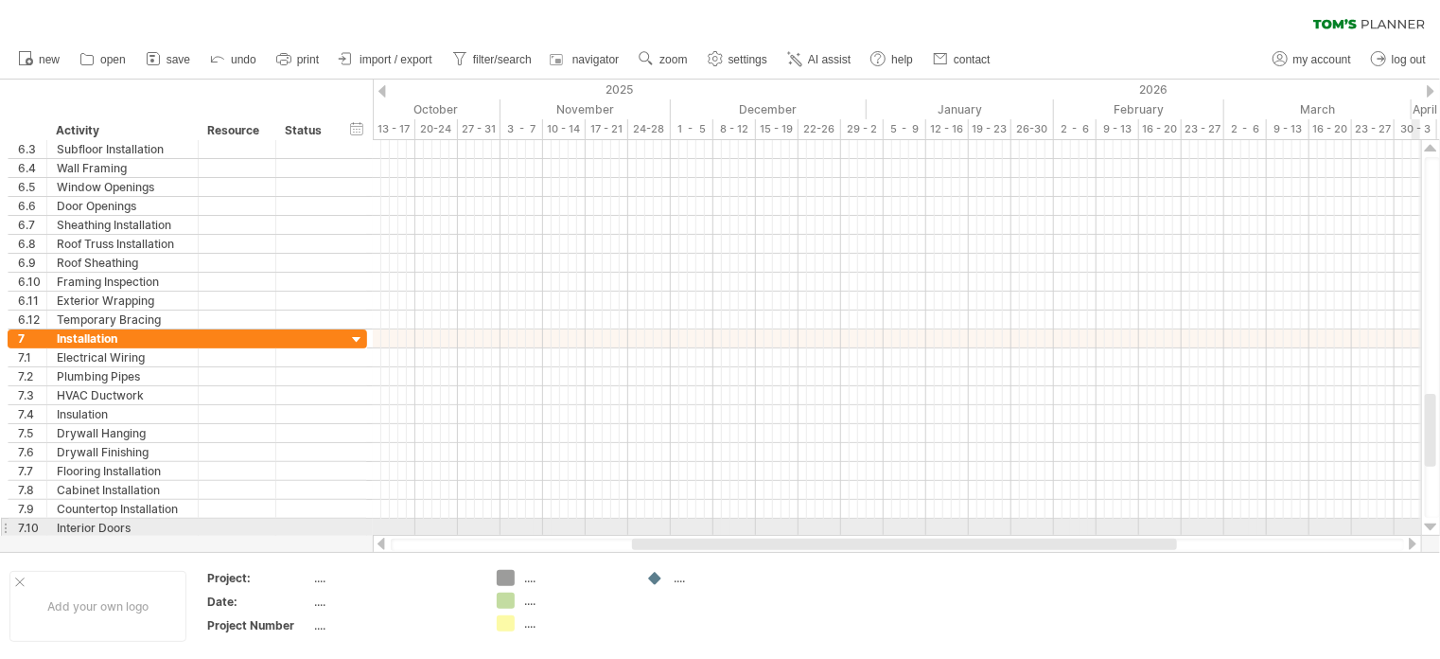
click at [1434, 525] on div at bounding box center [1431, 526] width 12 height 15
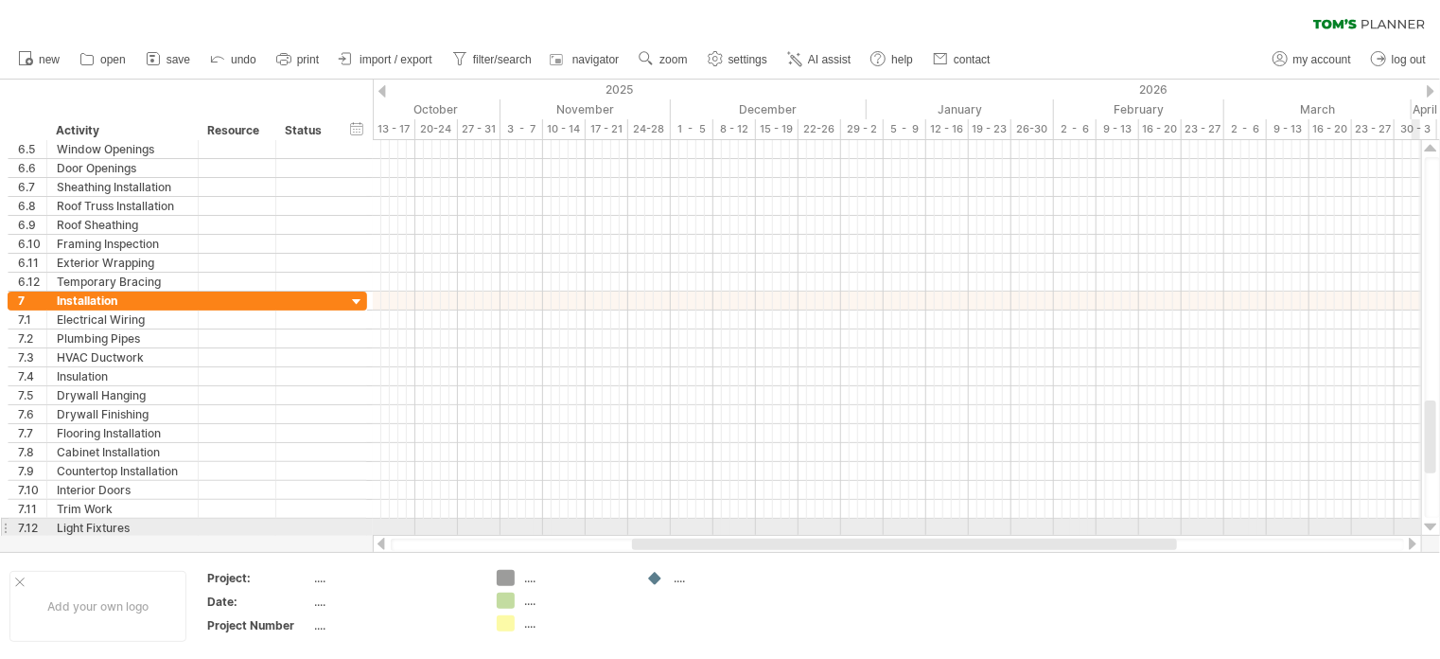
click at [1434, 525] on div at bounding box center [1431, 526] width 12 height 15
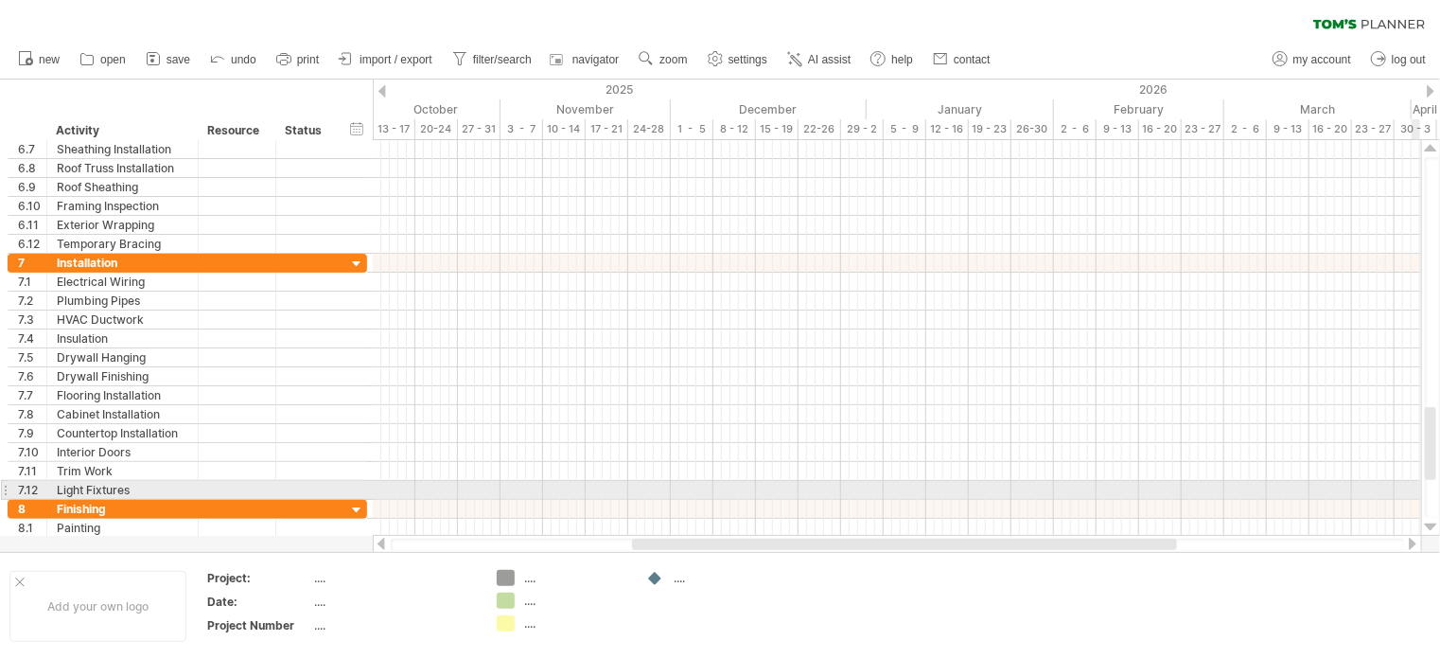
click at [1434, 525] on div at bounding box center [1431, 526] width 12 height 15
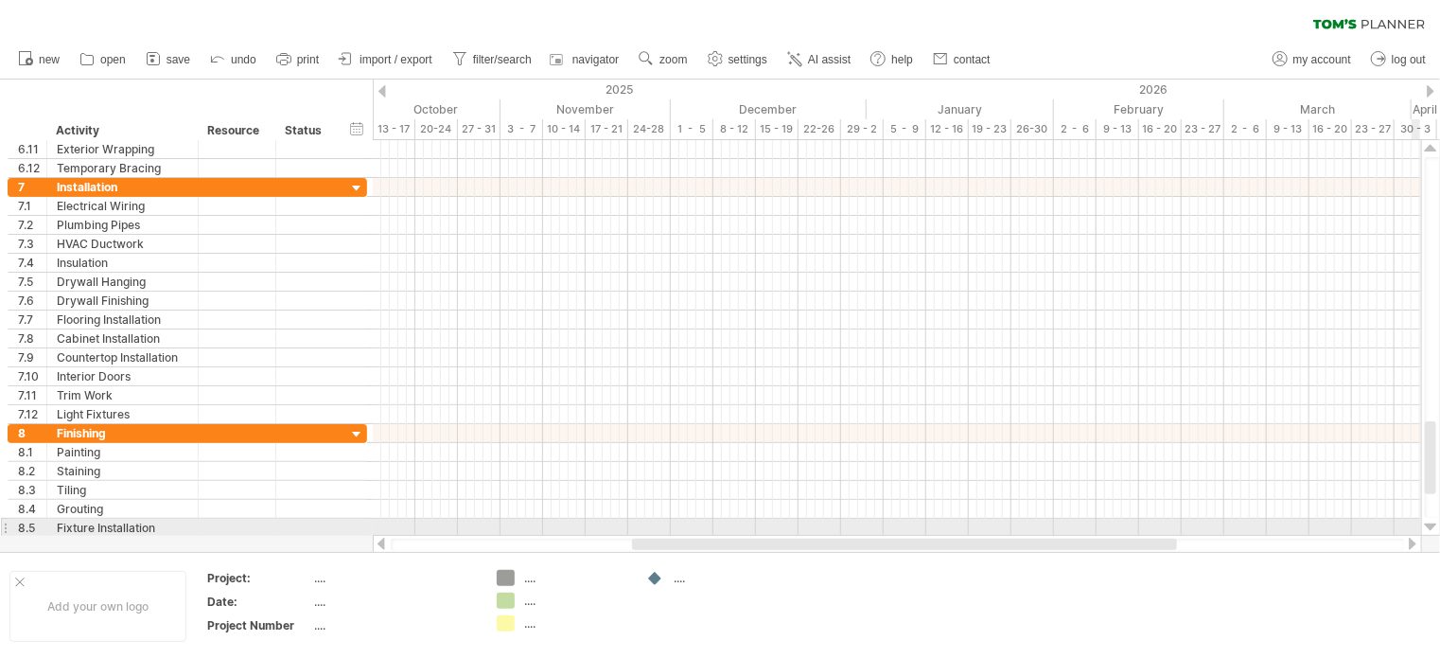
click at [1434, 525] on div at bounding box center [1431, 526] width 12 height 15
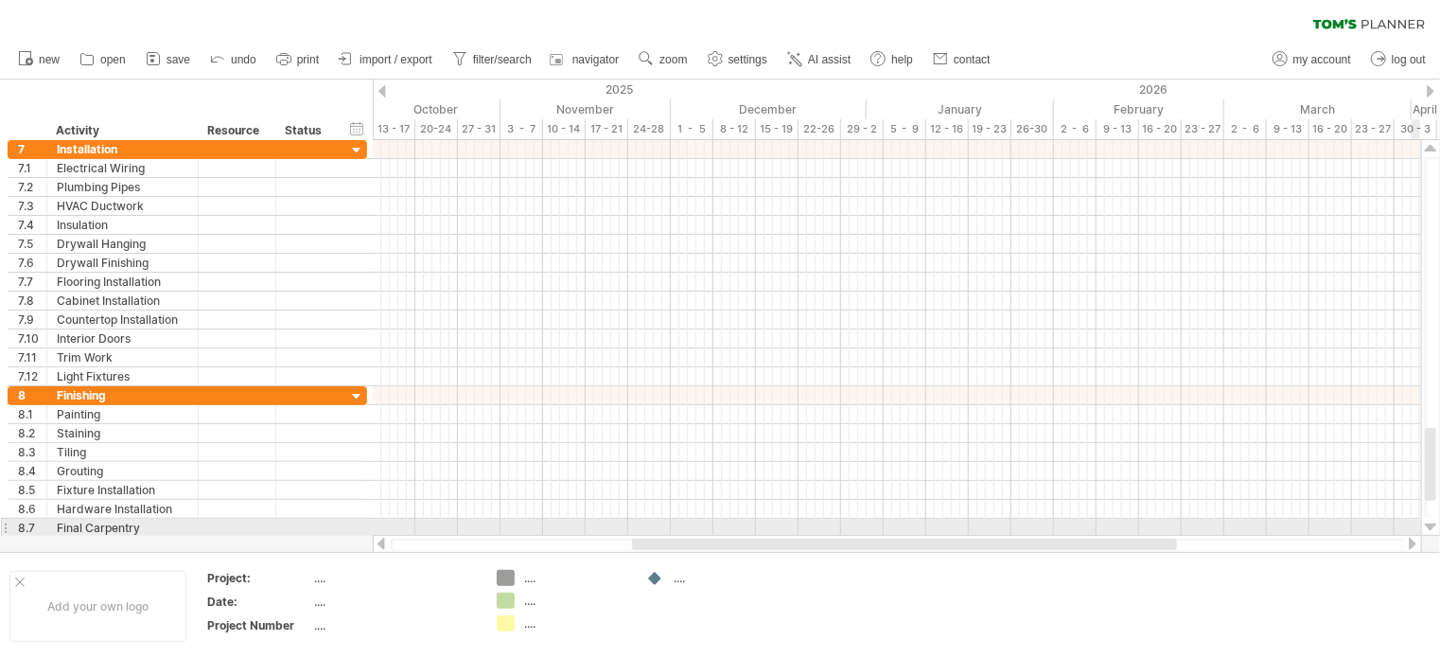
click at [1434, 525] on div at bounding box center [1431, 526] width 12 height 15
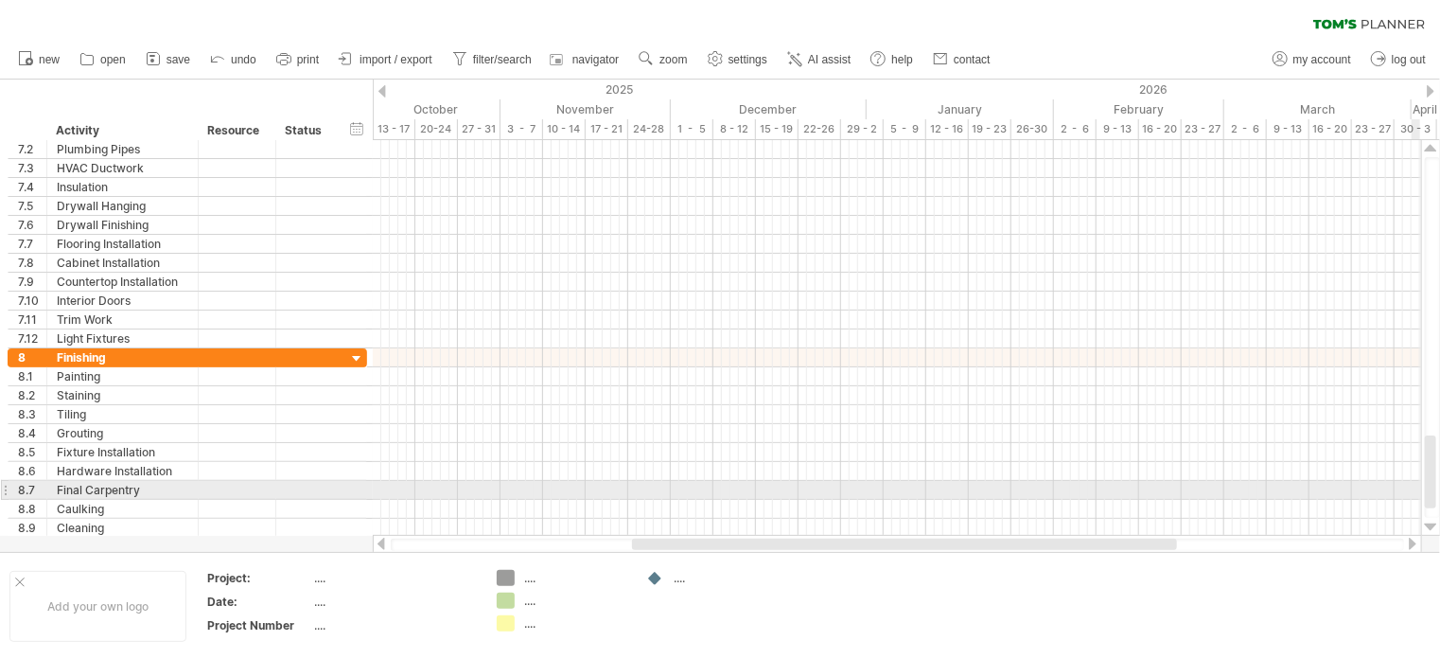
click at [1434, 525] on div at bounding box center [1431, 526] width 12 height 15
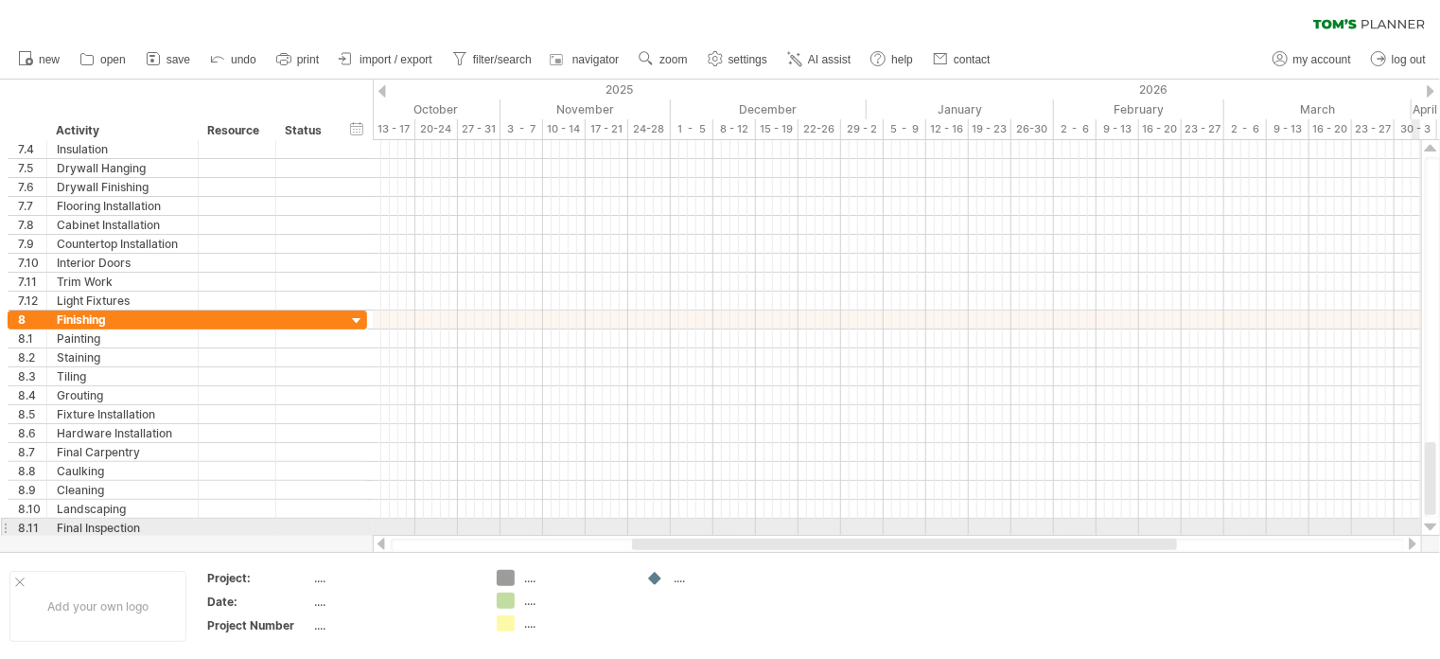
click at [1434, 525] on div at bounding box center [1431, 526] width 12 height 15
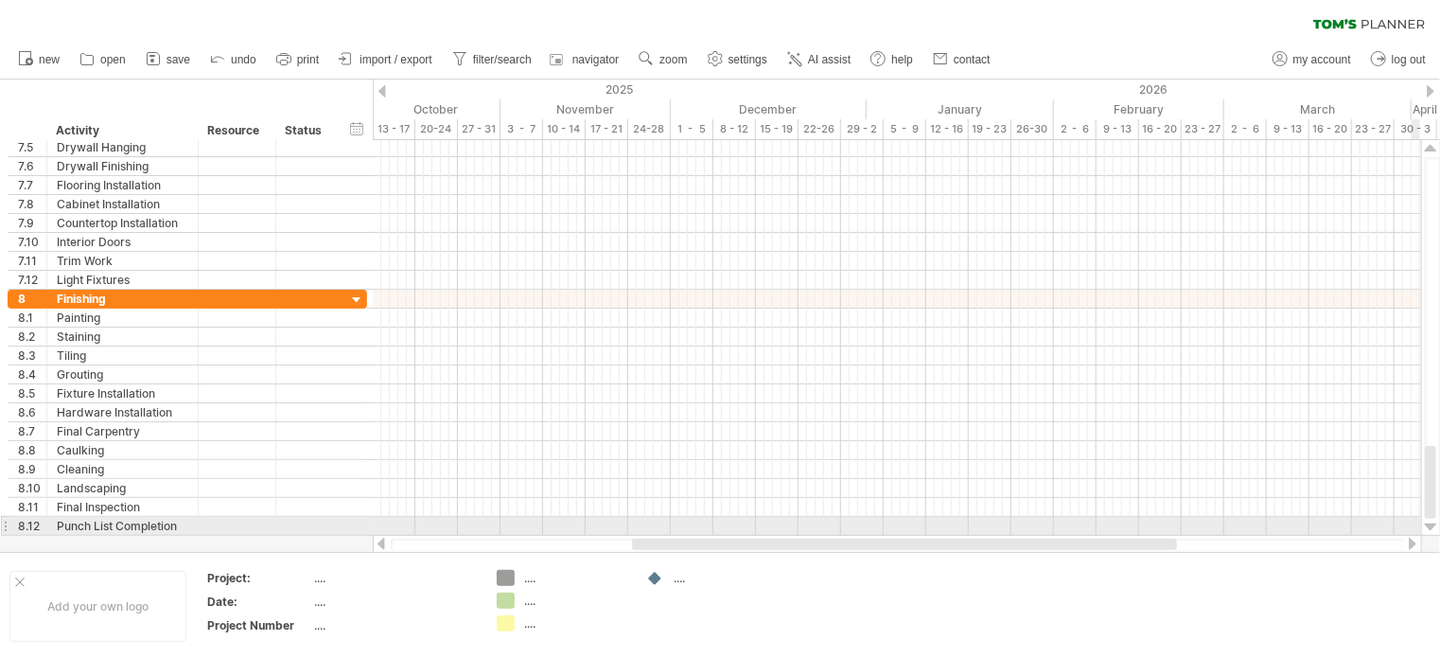
click at [1434, 525] on div at bounding box center [1431, 526] width 12 height 15
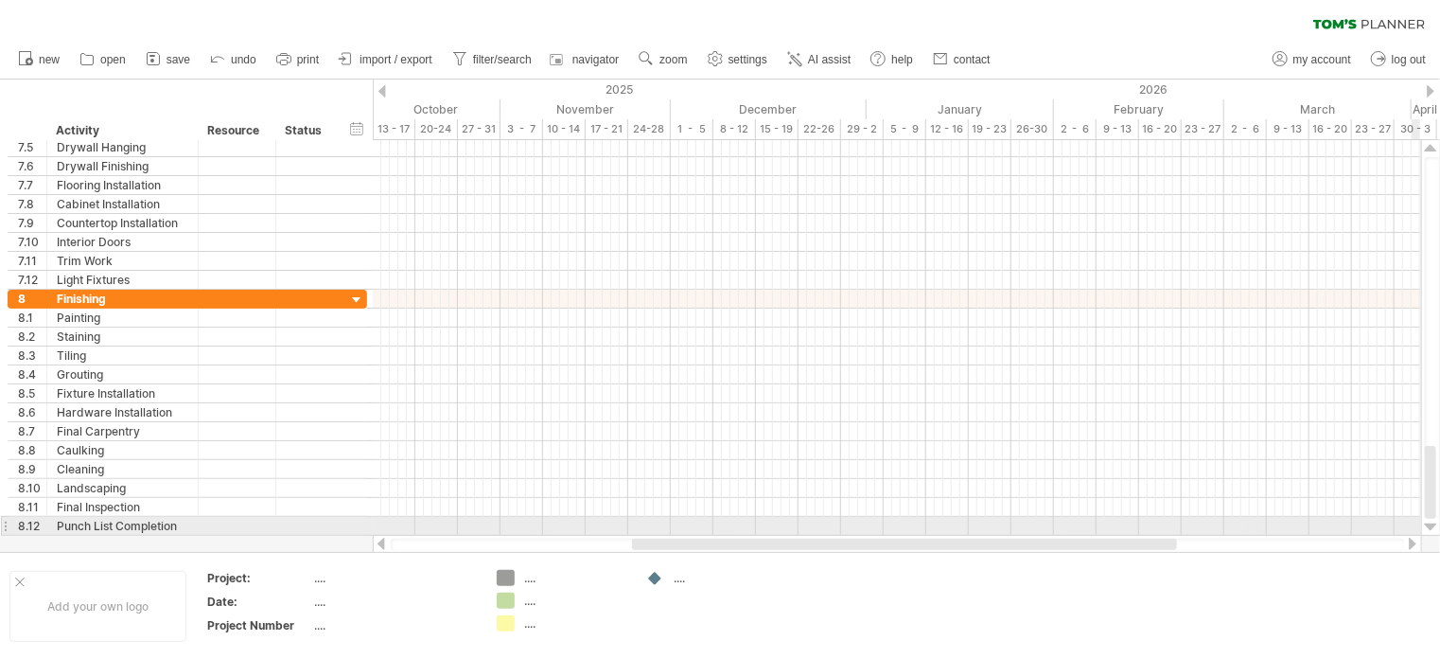
click at [1434, 525] on div at bounding box center [1431, 526] width 12 height 15
